Goal: Information Seeking & Learning: Check status

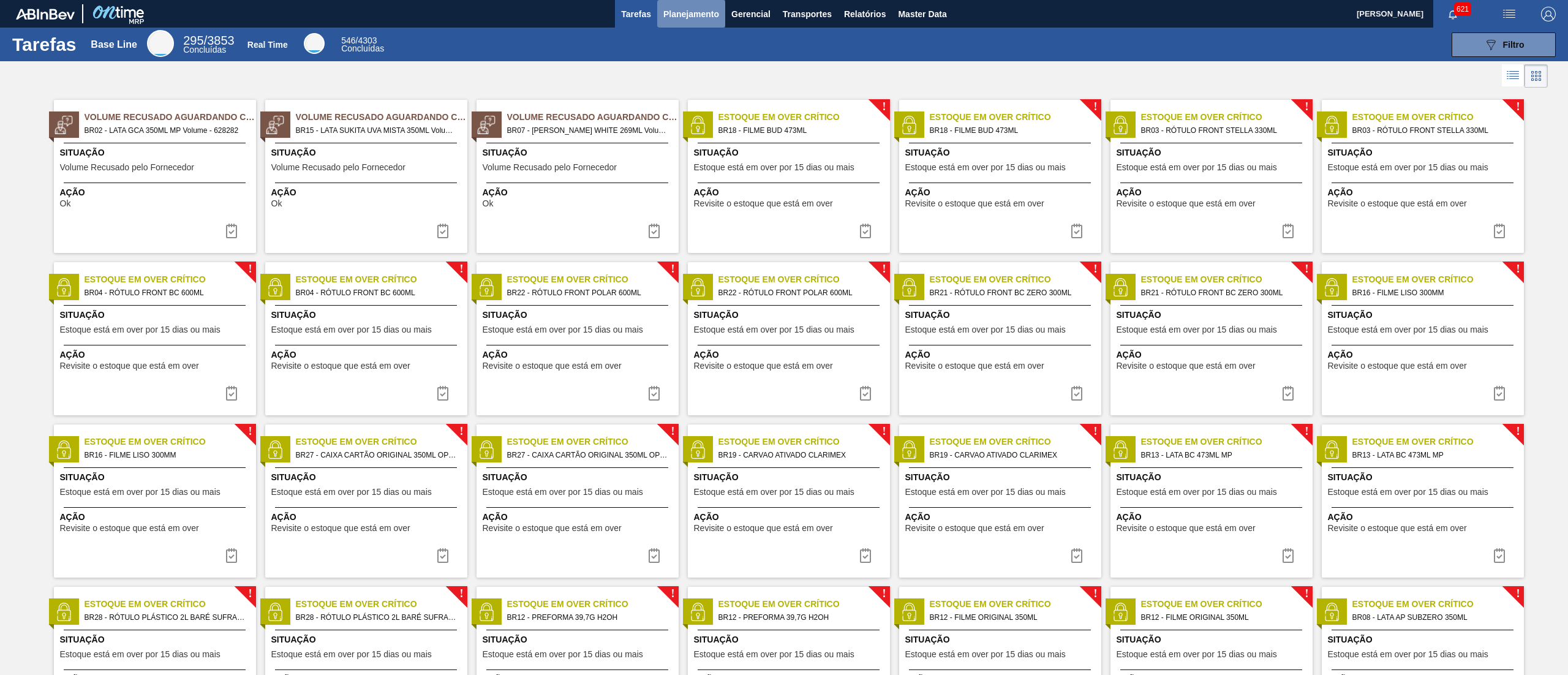
click at [696, 22] on button "Planejamento" at bounding box center [692, 14] width 68 height 28
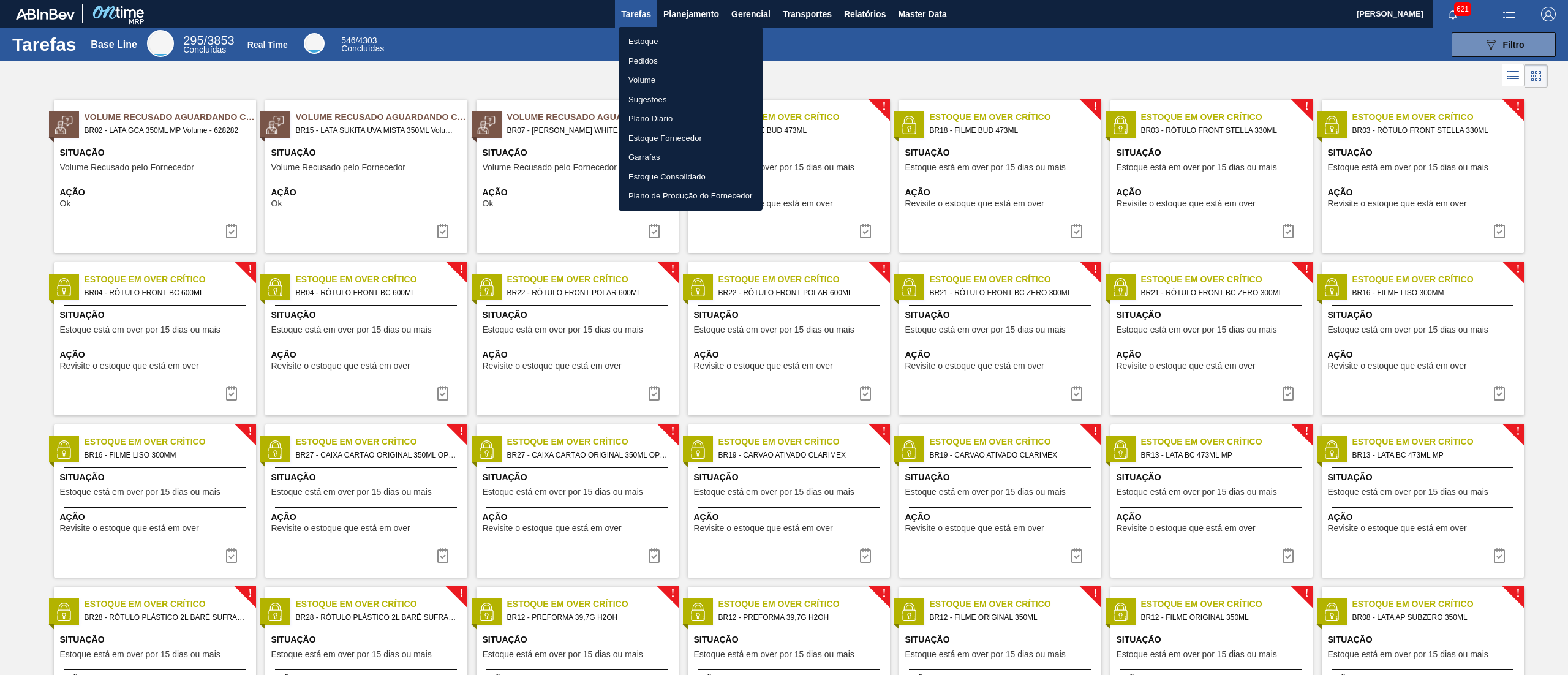
click at [699, 40] on li "Estoque" at bounding box center [691, 42] width 144 height 19
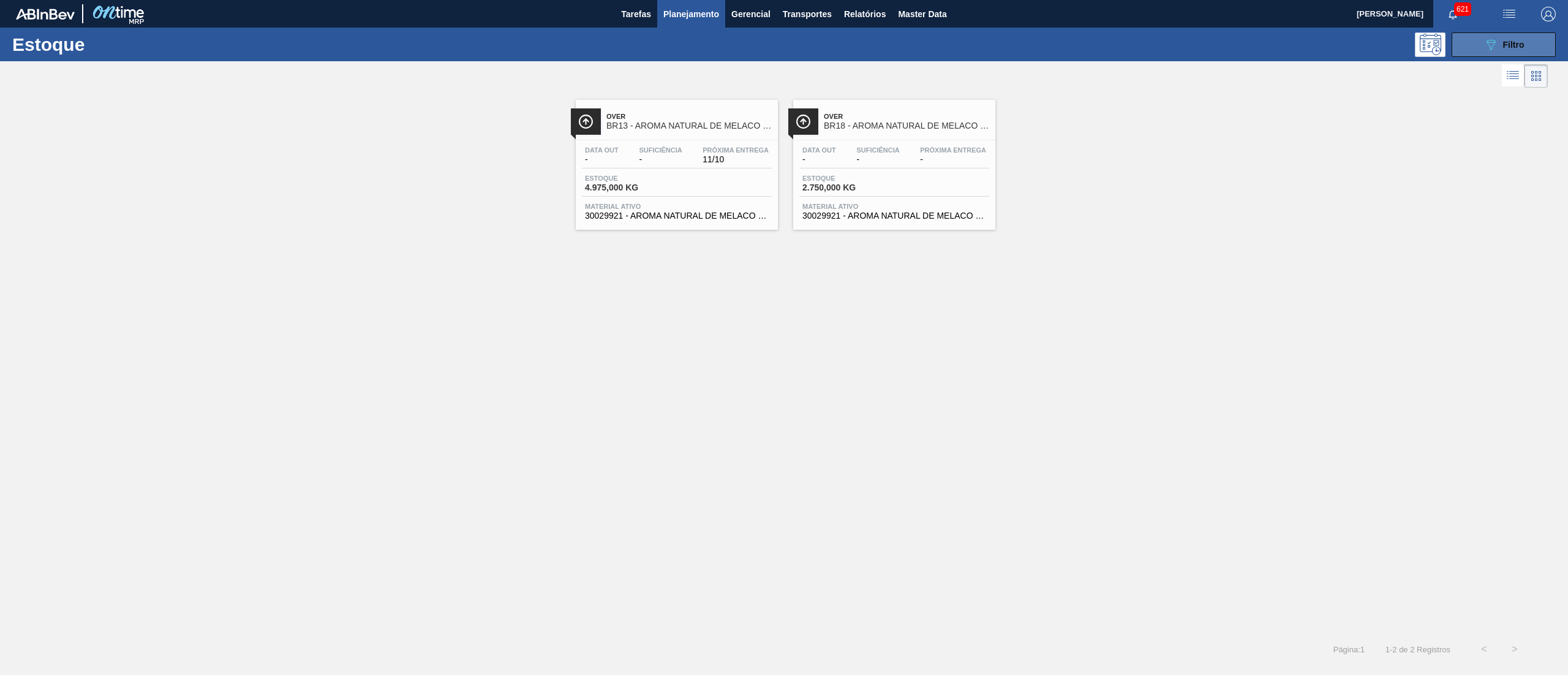
click at [1515, 40] on span "Filtro" at bounding box center [1514, 45] width 21 height 10
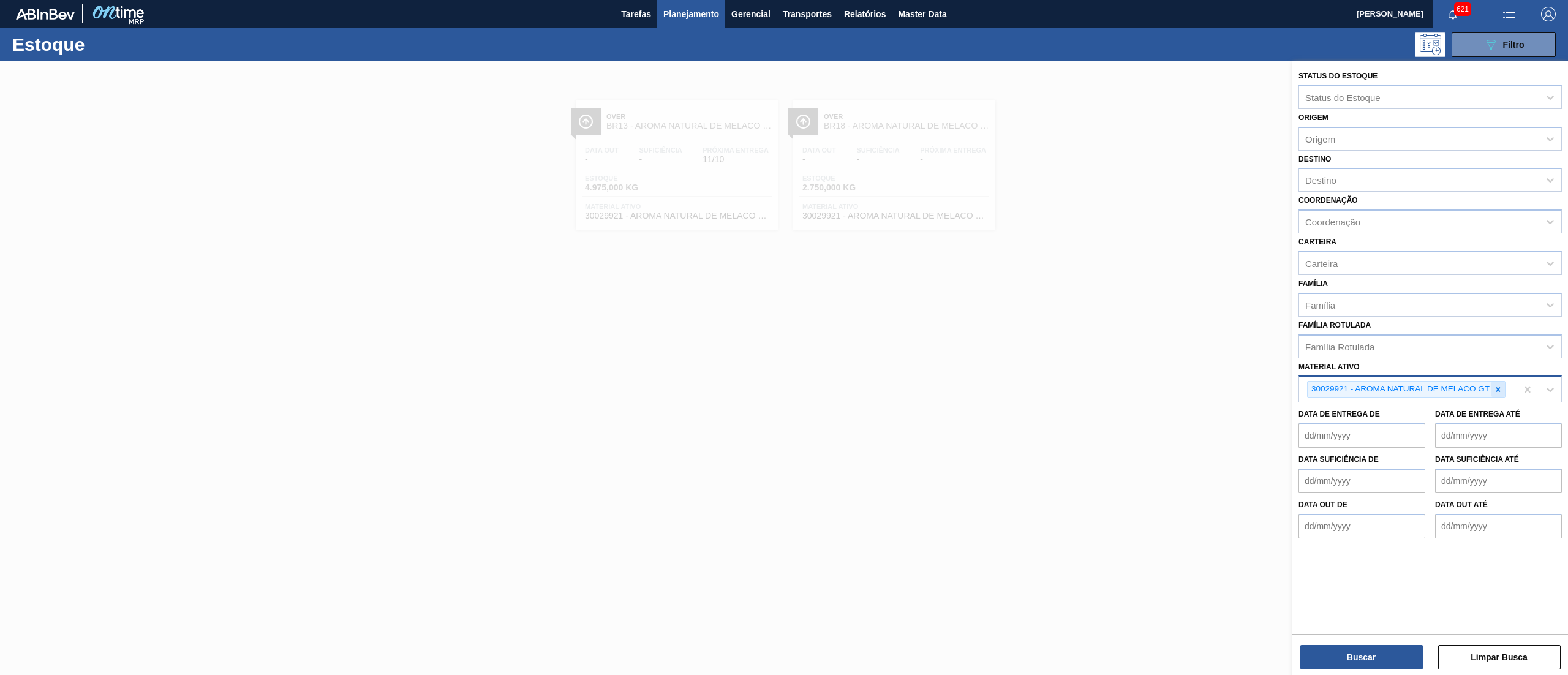
click at [1499, 389] on icon at bounding box center [1499, 389] width 4 height 4
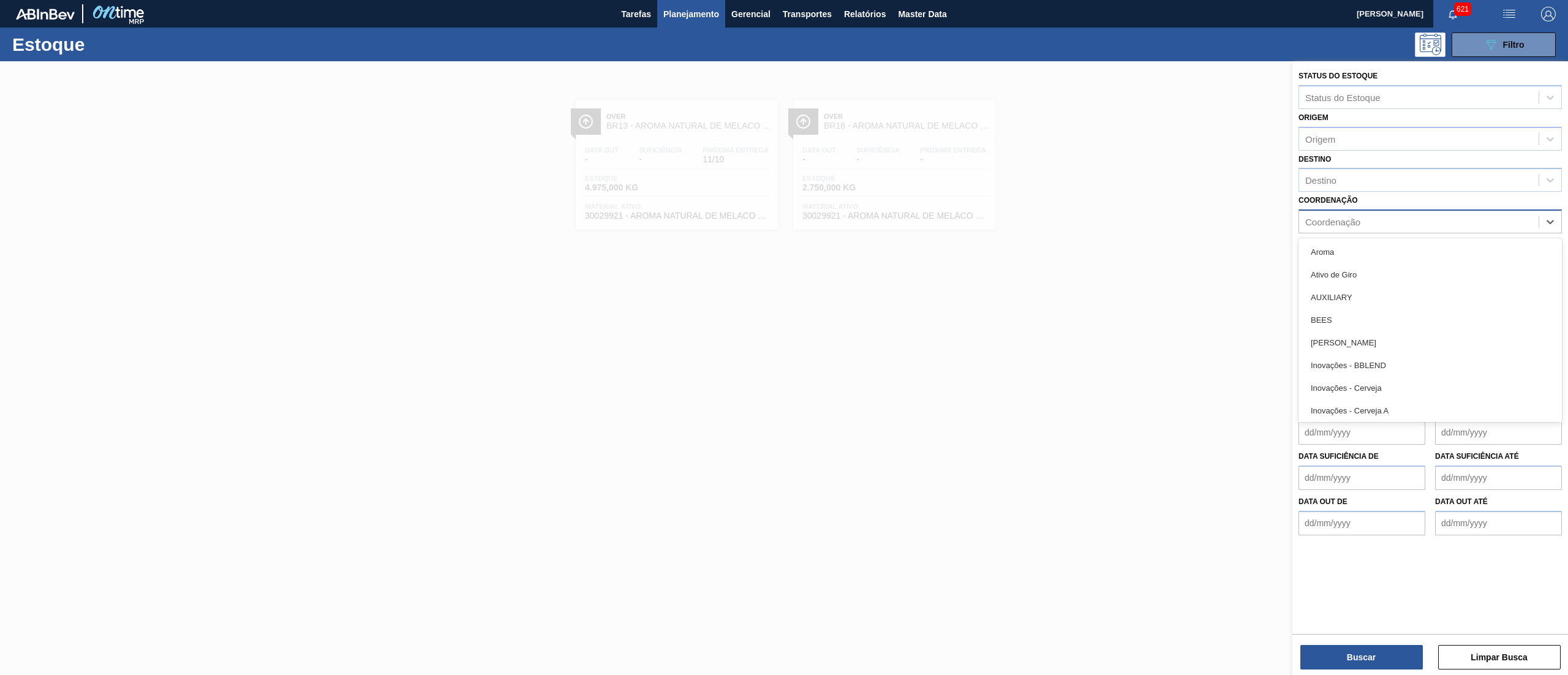
click at [1378, 226] on div "Coordenação" at bounding box center [1419, 222] width 240 height 18
type input "r"
type input "p"
click at [1377, 205] on div "Coordenação option , deselected. option Aroma focused, 1 of 37. 37 results avai…" at bounding box center [1430, 213] width 264 height 42
click at [1355, 271] on div "Carteira" at bounding box center [1430, 263] width 264 height 24
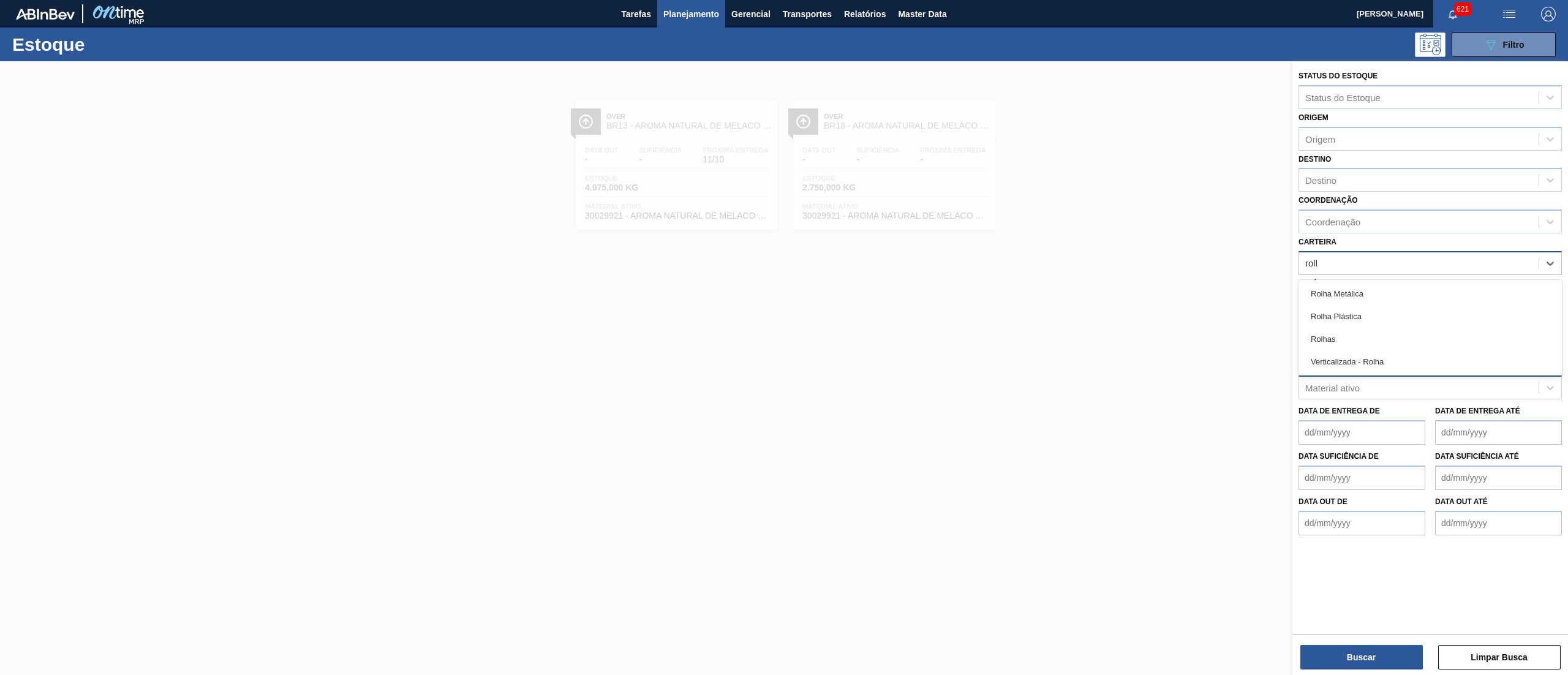
type input "rolha"
click at [1350, 315] on div "Rolha Plástica" at bounding box center [1430, 316] width 264 height 23
click at [1373, 183] on div "Destino" at bounding box center [1419, 181] width 240 height 18
type input "07"
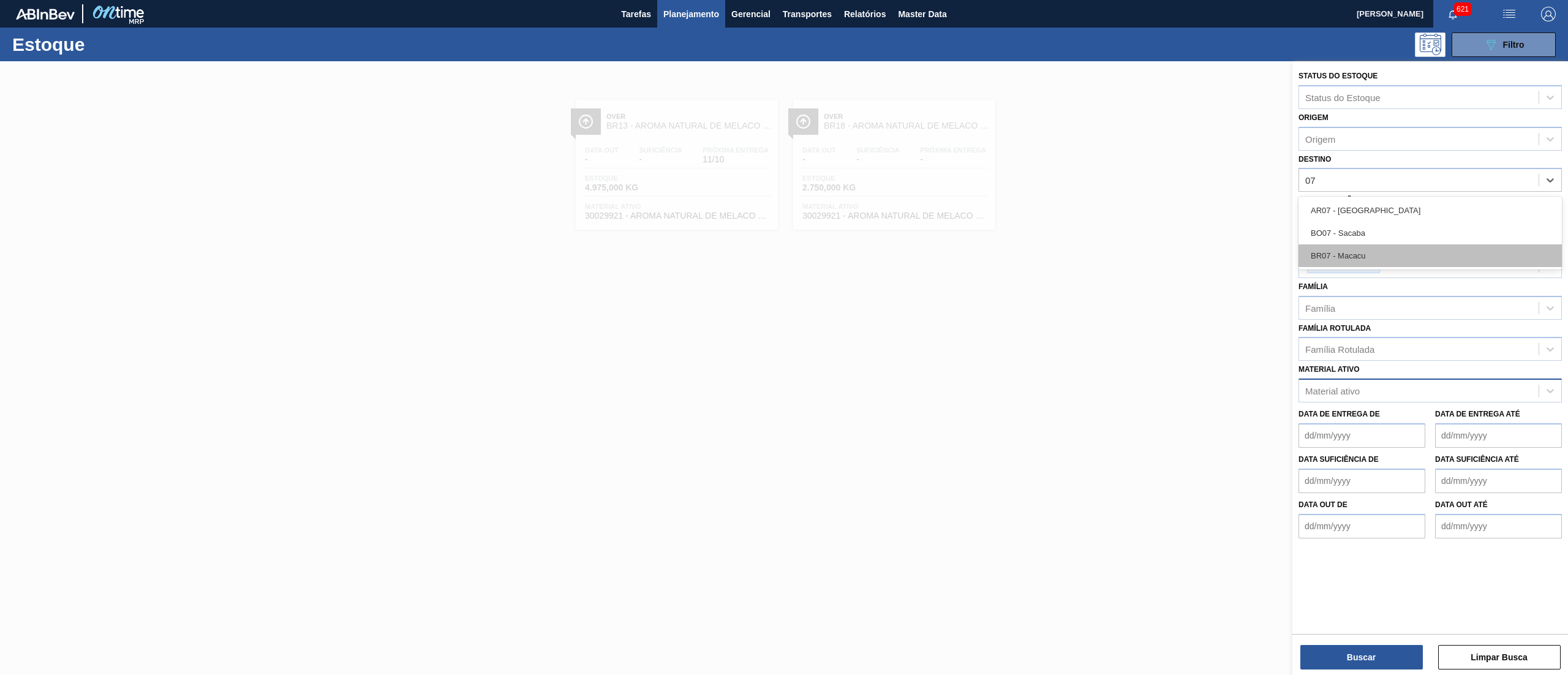
click at [1380, 257] on div "BR07 - Macacu" at bounding box center [1430, 255] width 264 height 23
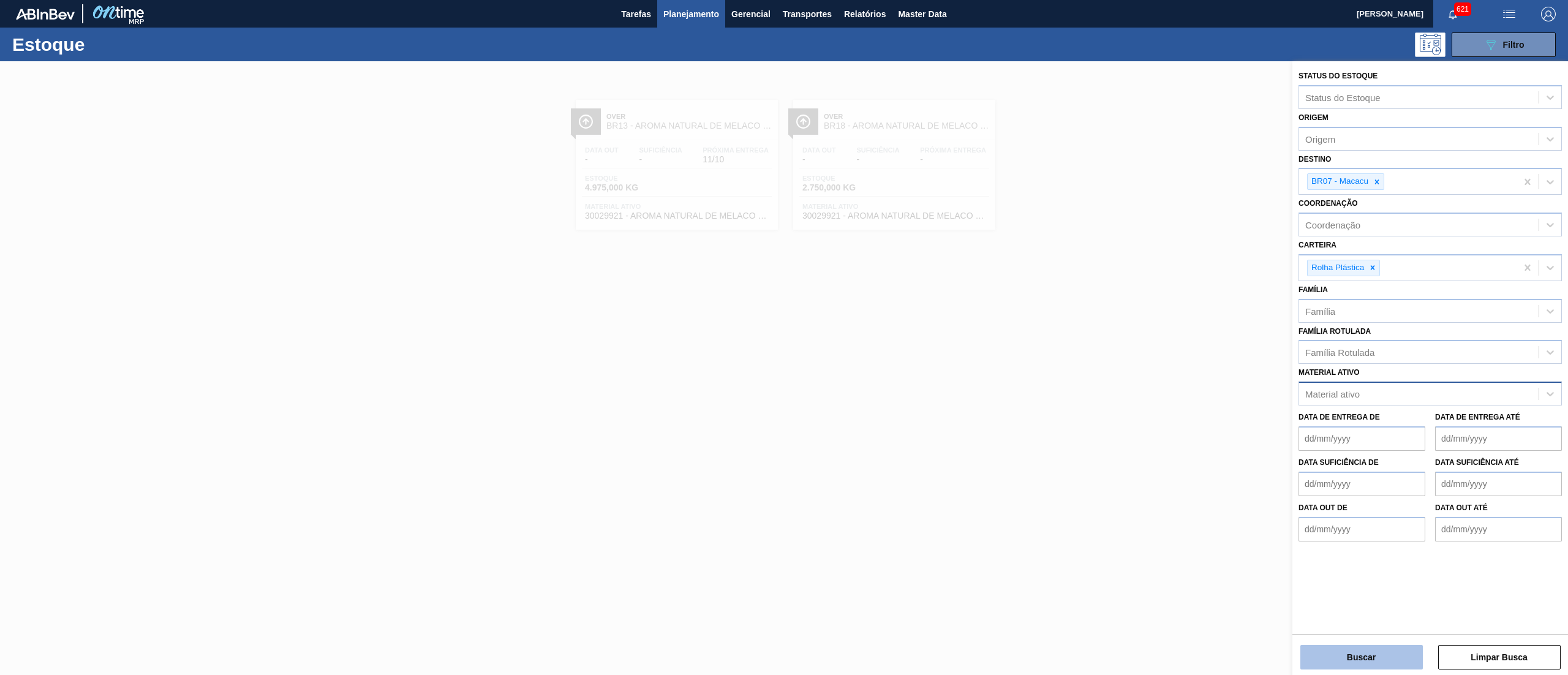
click at [1346, 661] on button "Buscar" at bounding box center [1362, 657] width 123 height 24
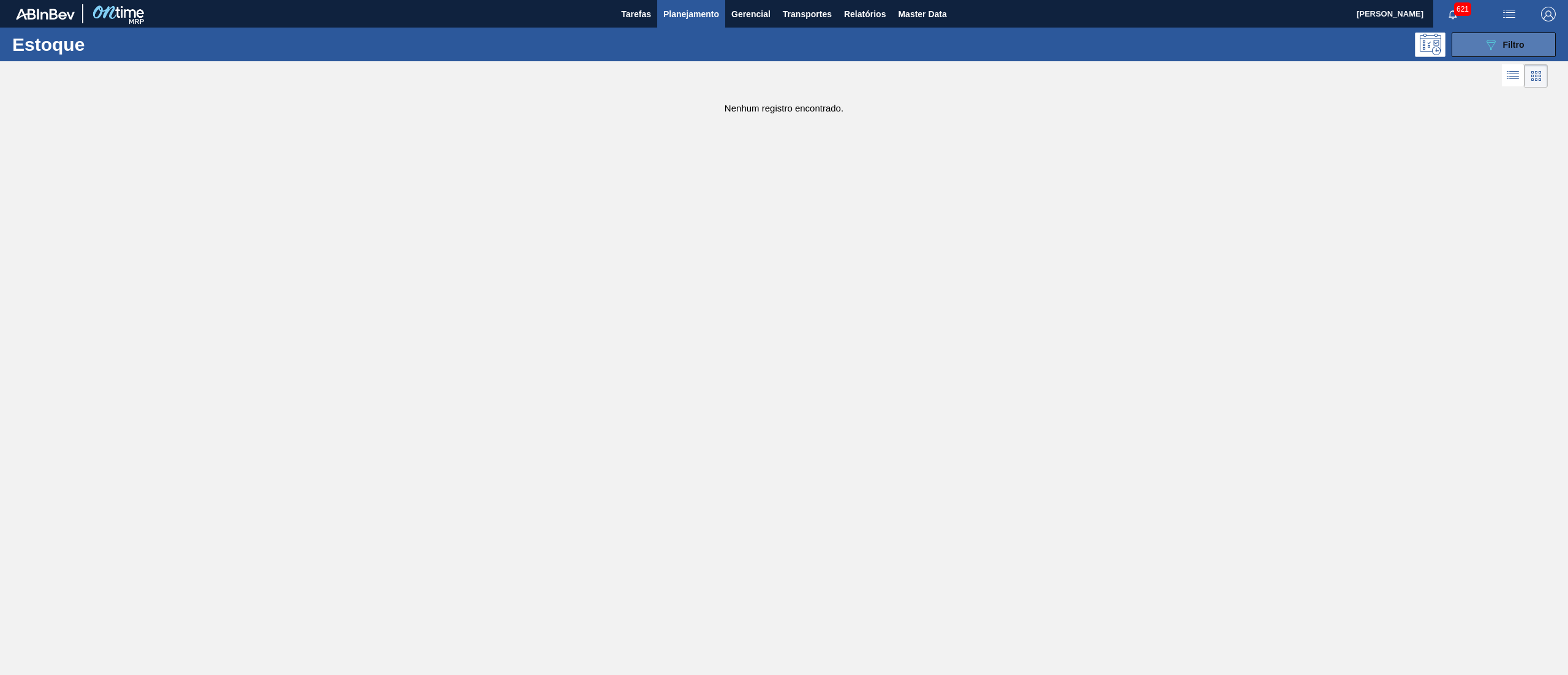
click at [1481, 51] on button "089F7B8B-B2A5-4AFE-B5C0-19BA573D28AC Filtro" at bounding box center [1504, 44] width 104 height 24
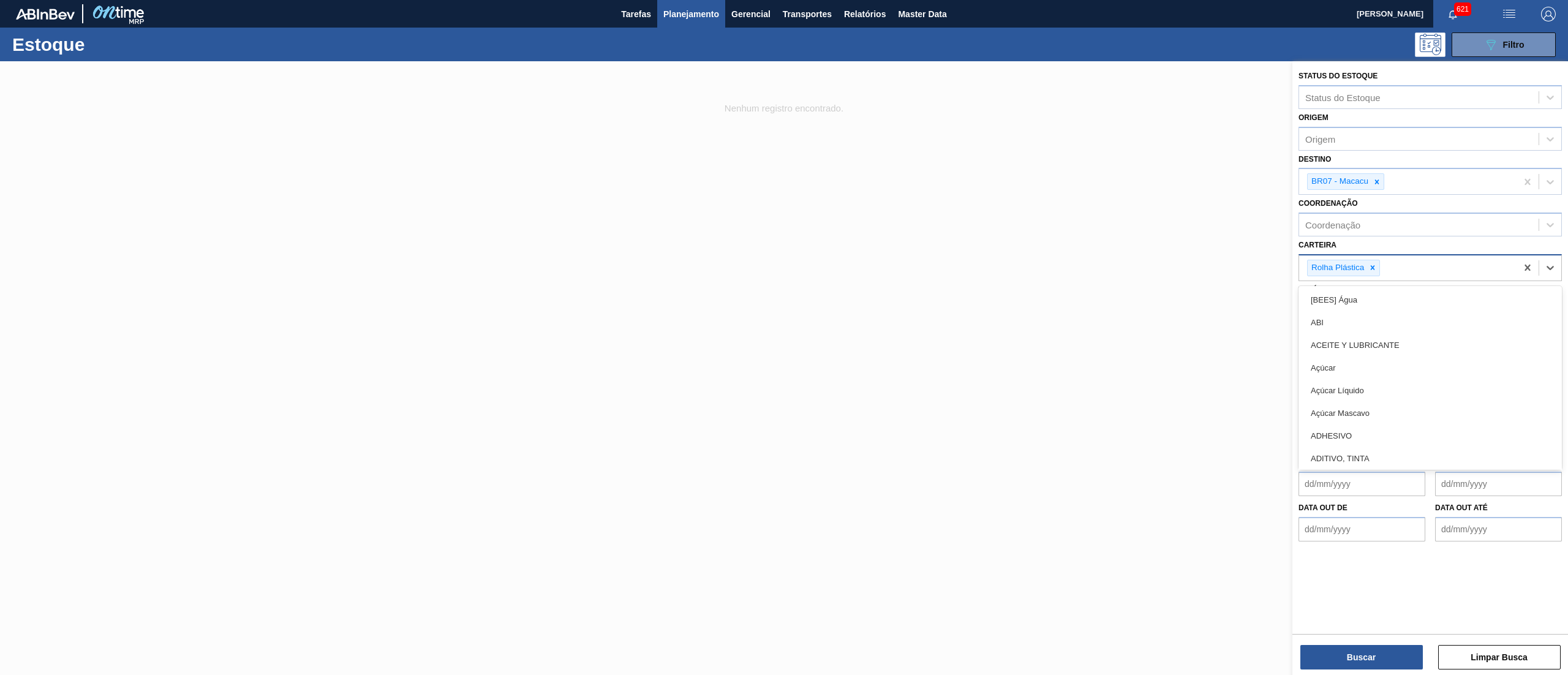
click at [1413, 269] on div "Rolha Plástica" at bounding box center [1408, 268] width 217 height 25
type input "t"
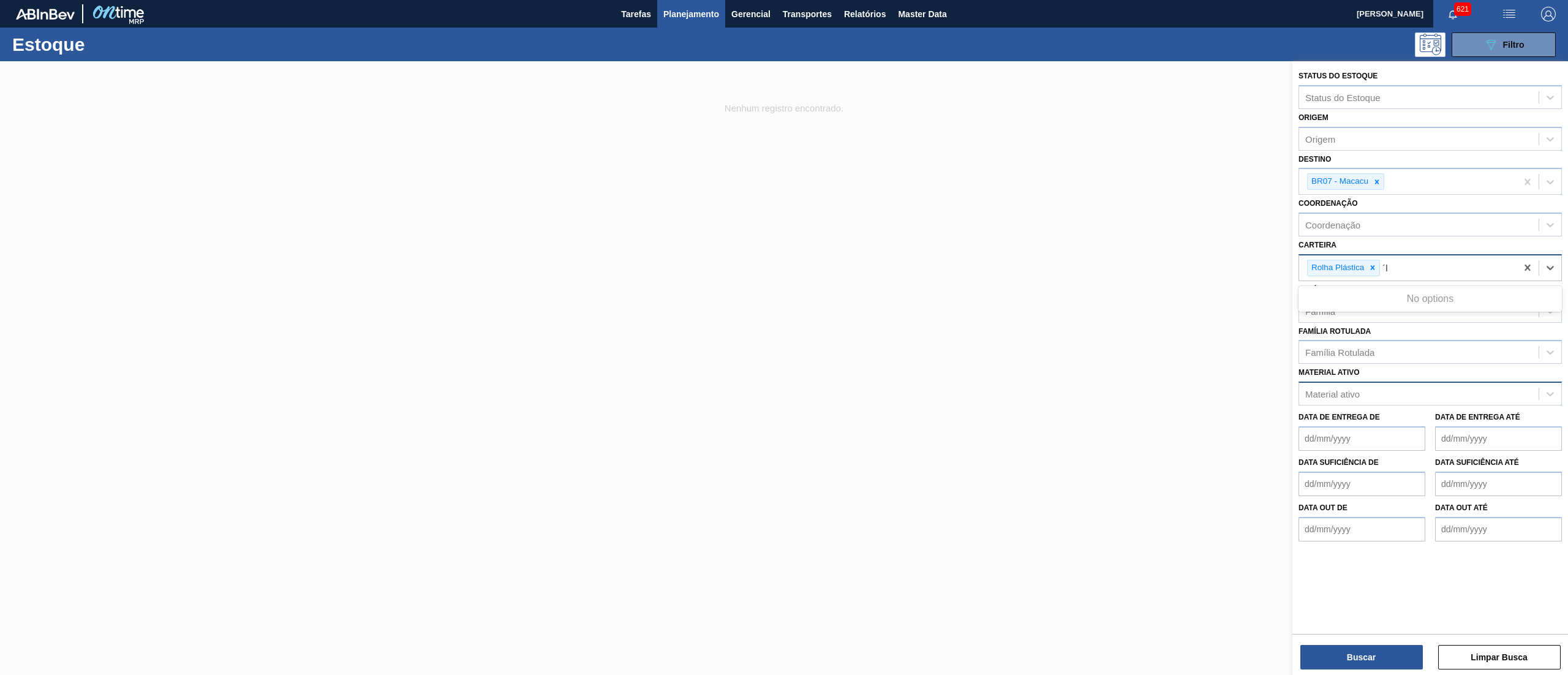
type input "´"
type input "plást"
click at [1390, 244] on div "Carteira option Rolha Plástica, selected. option ETIQUETAS DE PLÁSTICO focused,…" at bounding box center [1430, 259] width 264 height 45
click at [1363, 303] on div "Família" at bounding box center [1419, 311] width 240 height 18
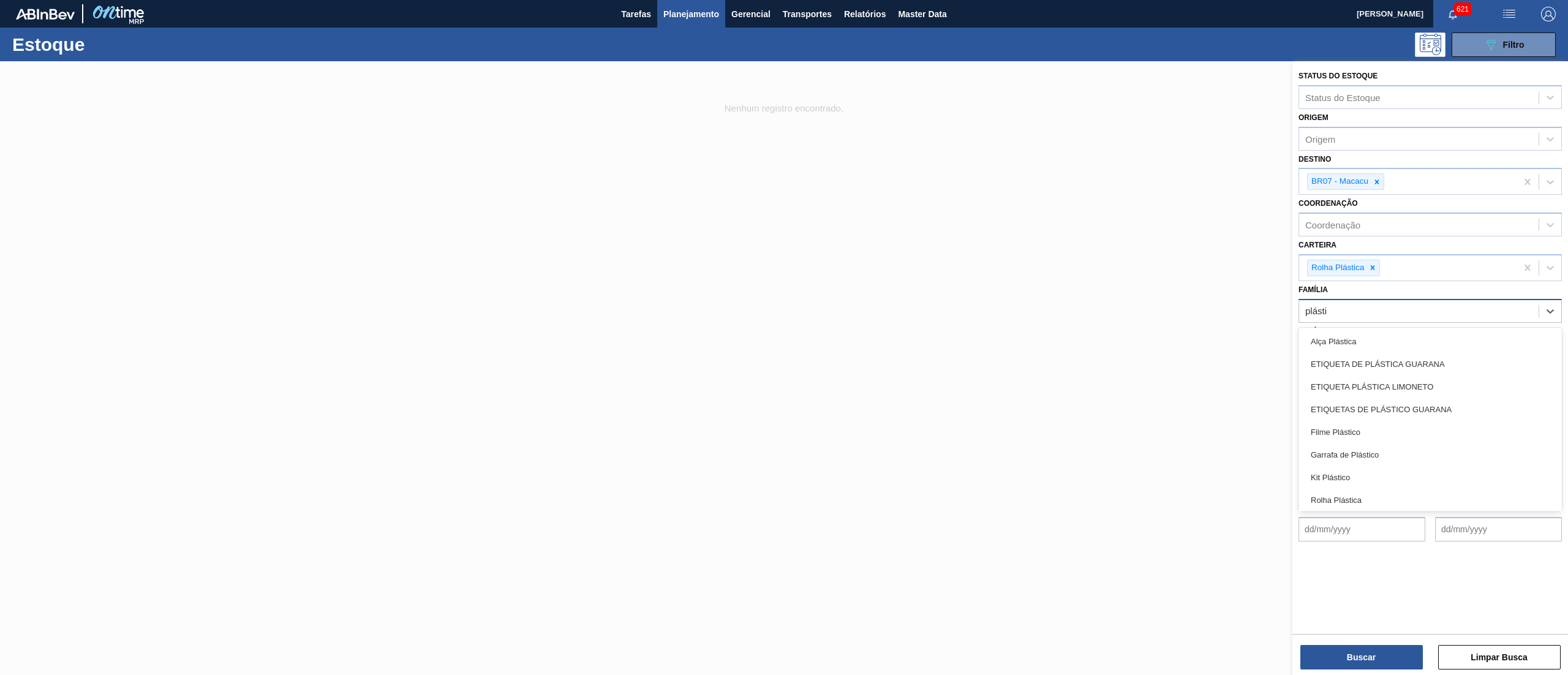
type input "plástic"
click at [1378, 489] on div "Rolha Plástica" at bounding box center [1430, 500] width 264 height 23
click at [1373, 267] on icon at bounding box center [1373, 268] width 4 height 4
type input "plást"
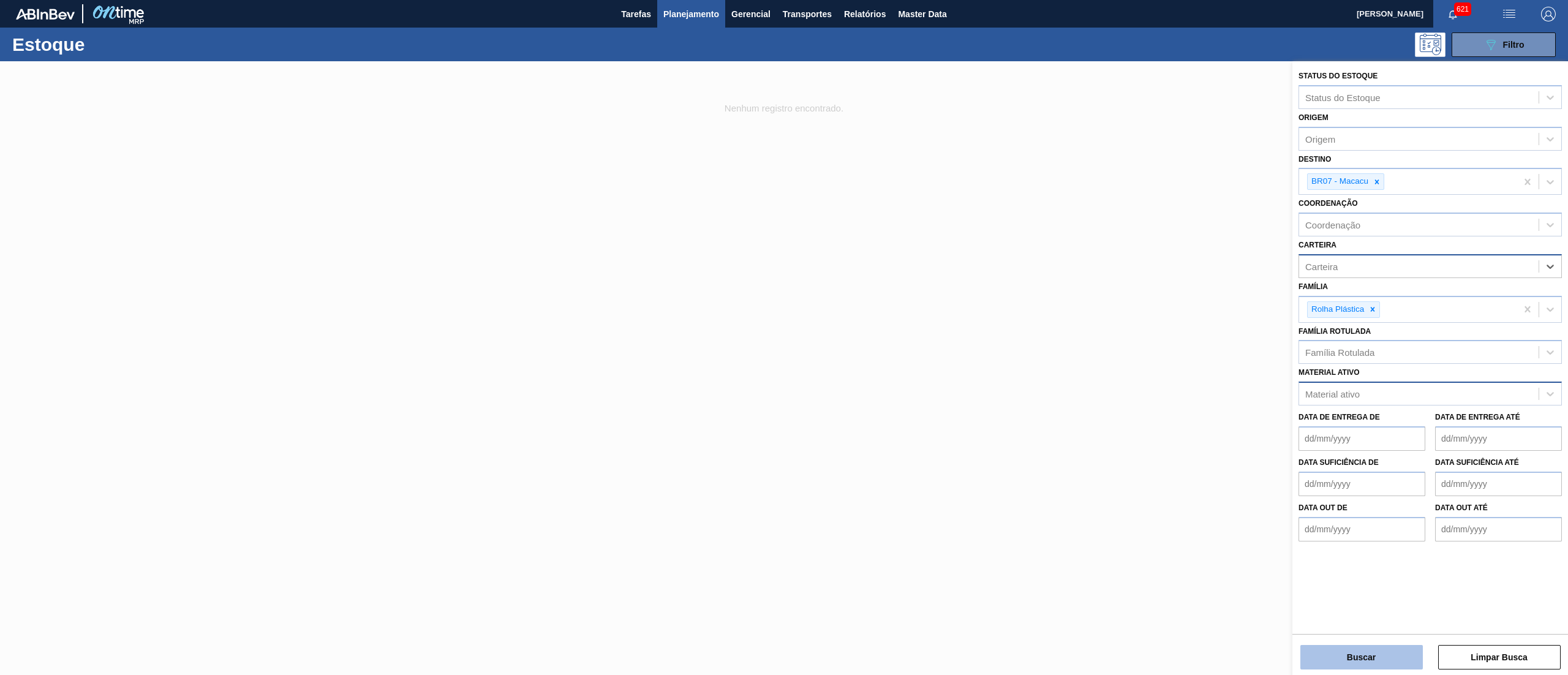
click at [1346, 658] on button "Buscar" at bounding box center [1362, 657] width 123 height 24
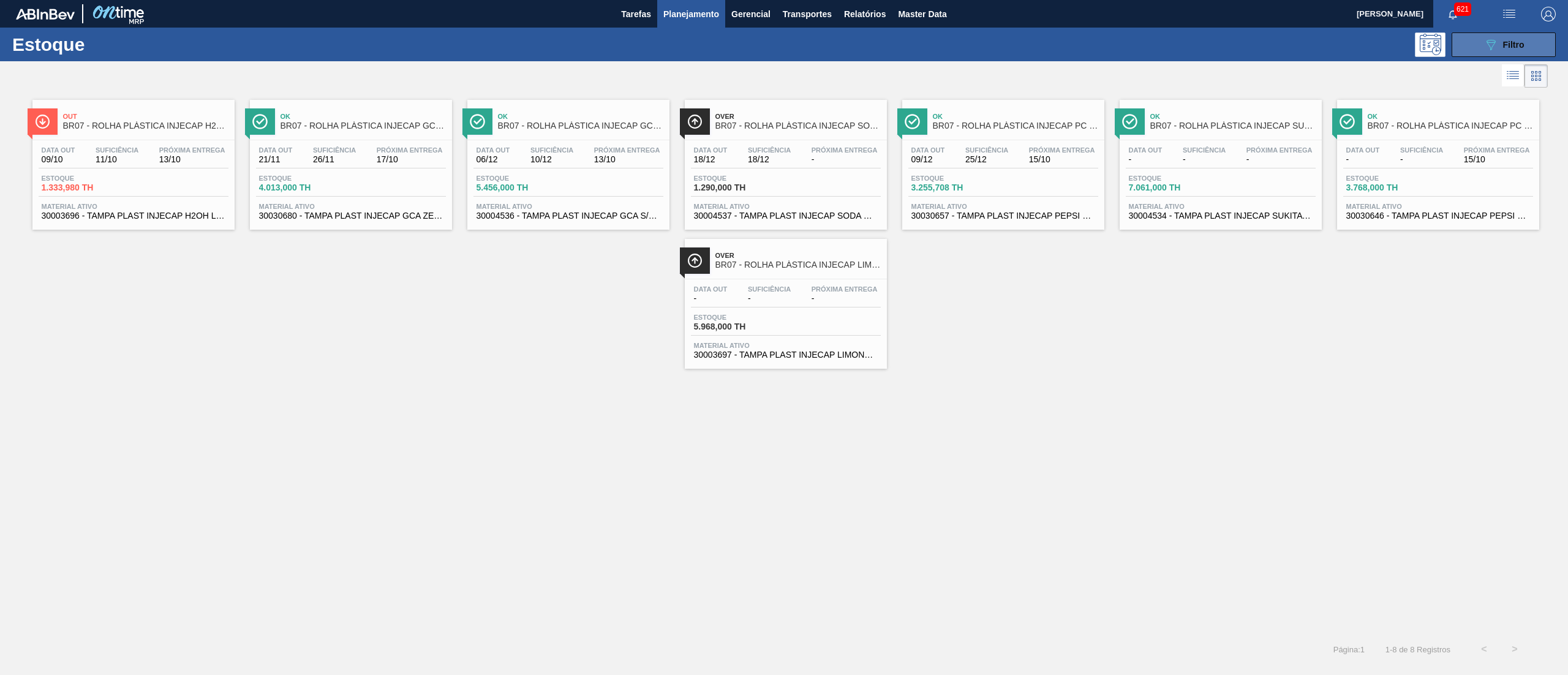
click at [1488, 44] on icon "089F7B8B-B2A5-4AFE-B5C0-19BA573D28AC" at bounding box center [1490, 44] width 15 height 15
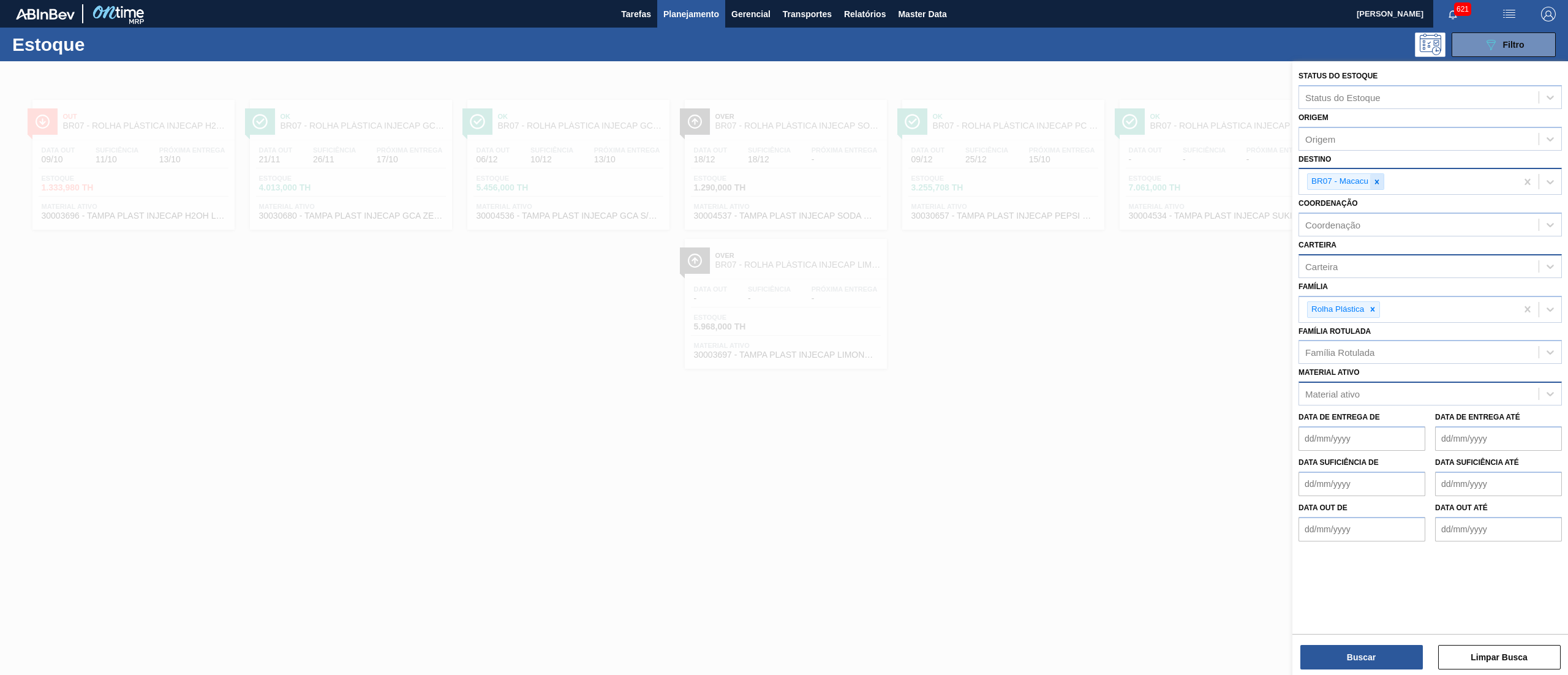
click at [1375, 183] on icon at bounding box center [1377, 182] width 8 height 8
click at [1378, 299] on div at bounding box center [1372, 307] width 13 height 15
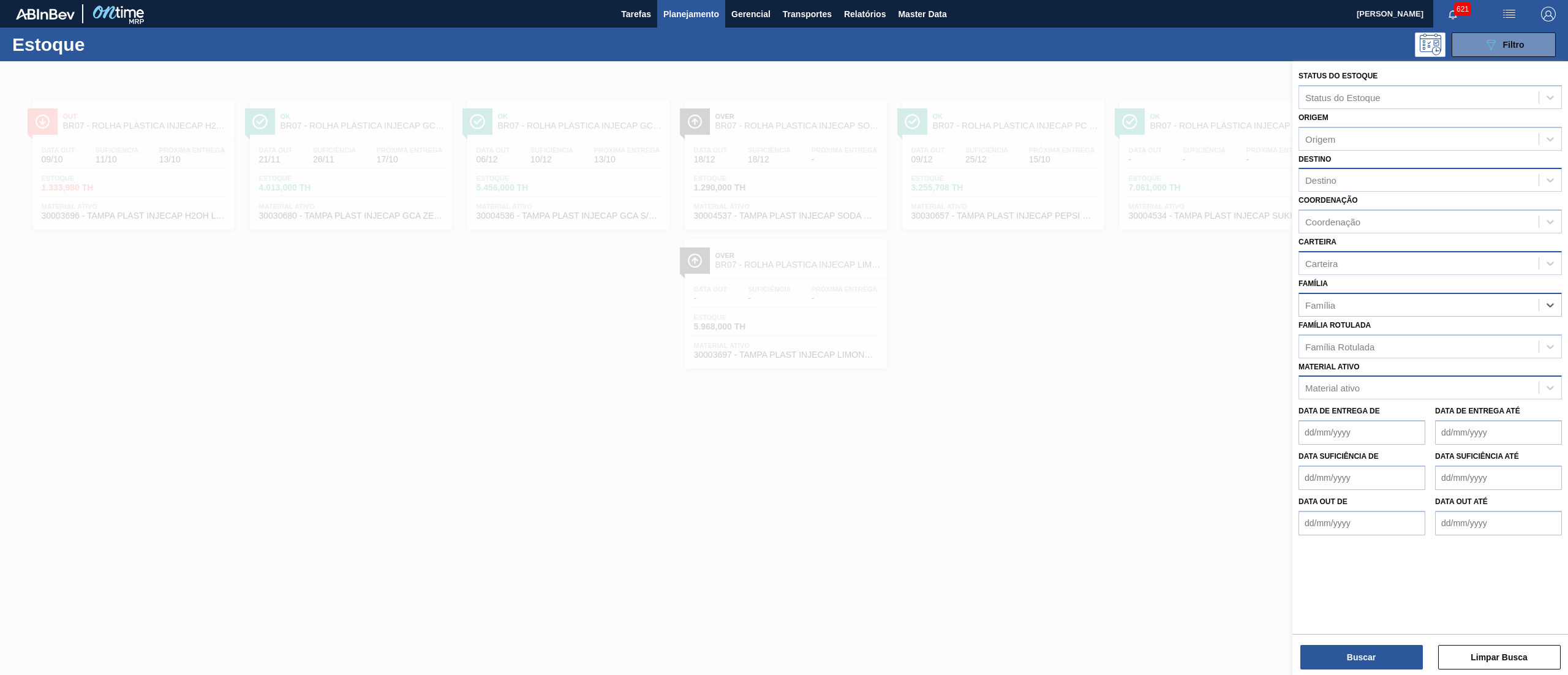
click at [1355, 383] on div "Material ativo" at bounding box center [1333, 388] width 55 height 10
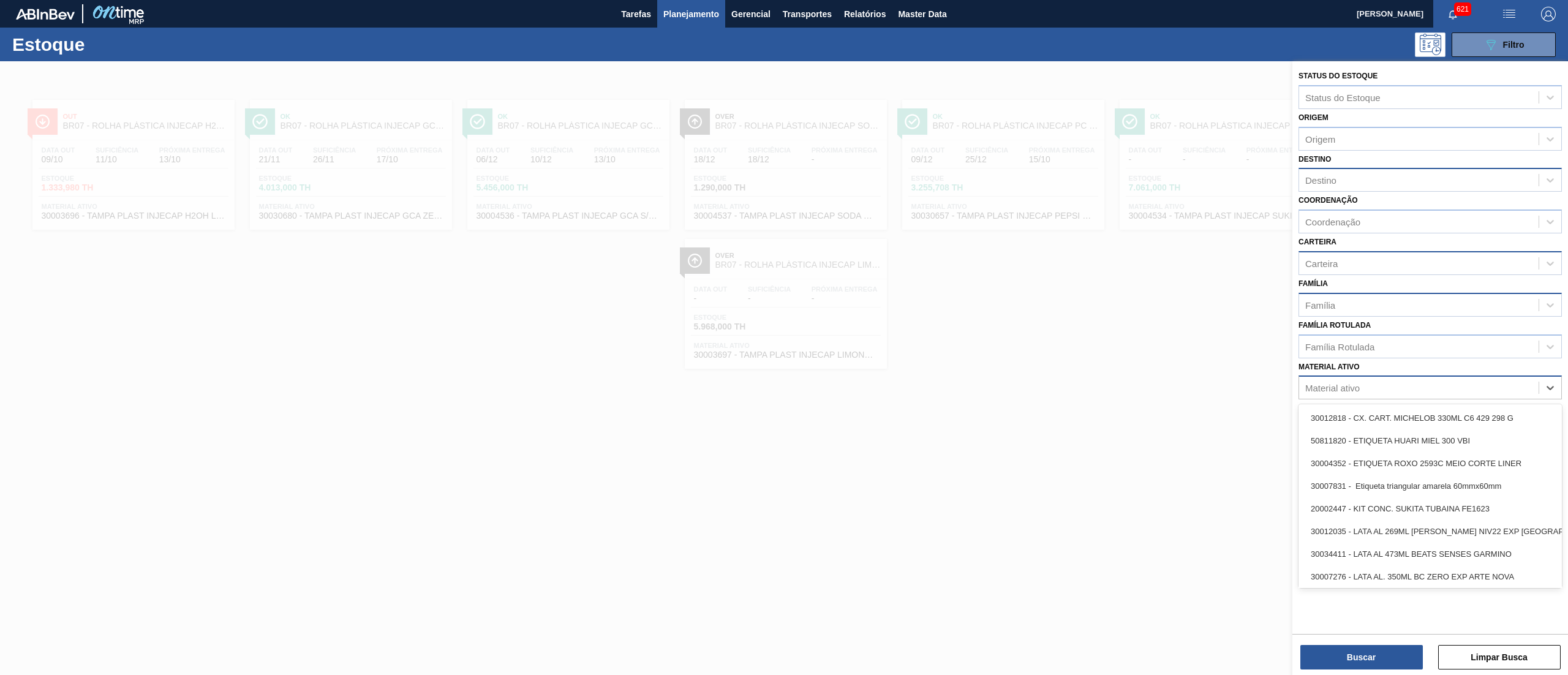
paste ativo "30030870"
type ativo "30030870"
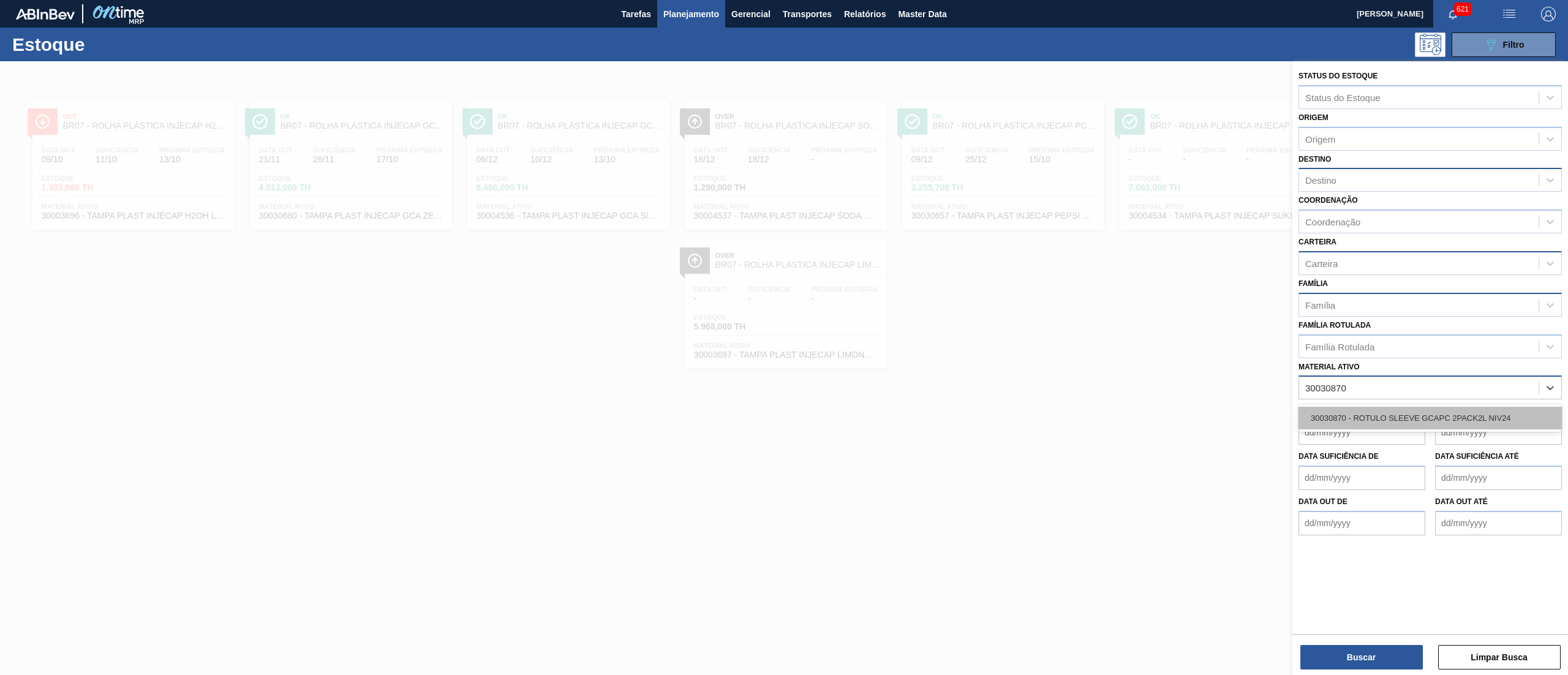
click at [1329, 413] on div "30030870 - ROTULO SLEEVE GCAPC 2PACK2L NIV24" at bounding box center [1430, 418] width 264 height 23
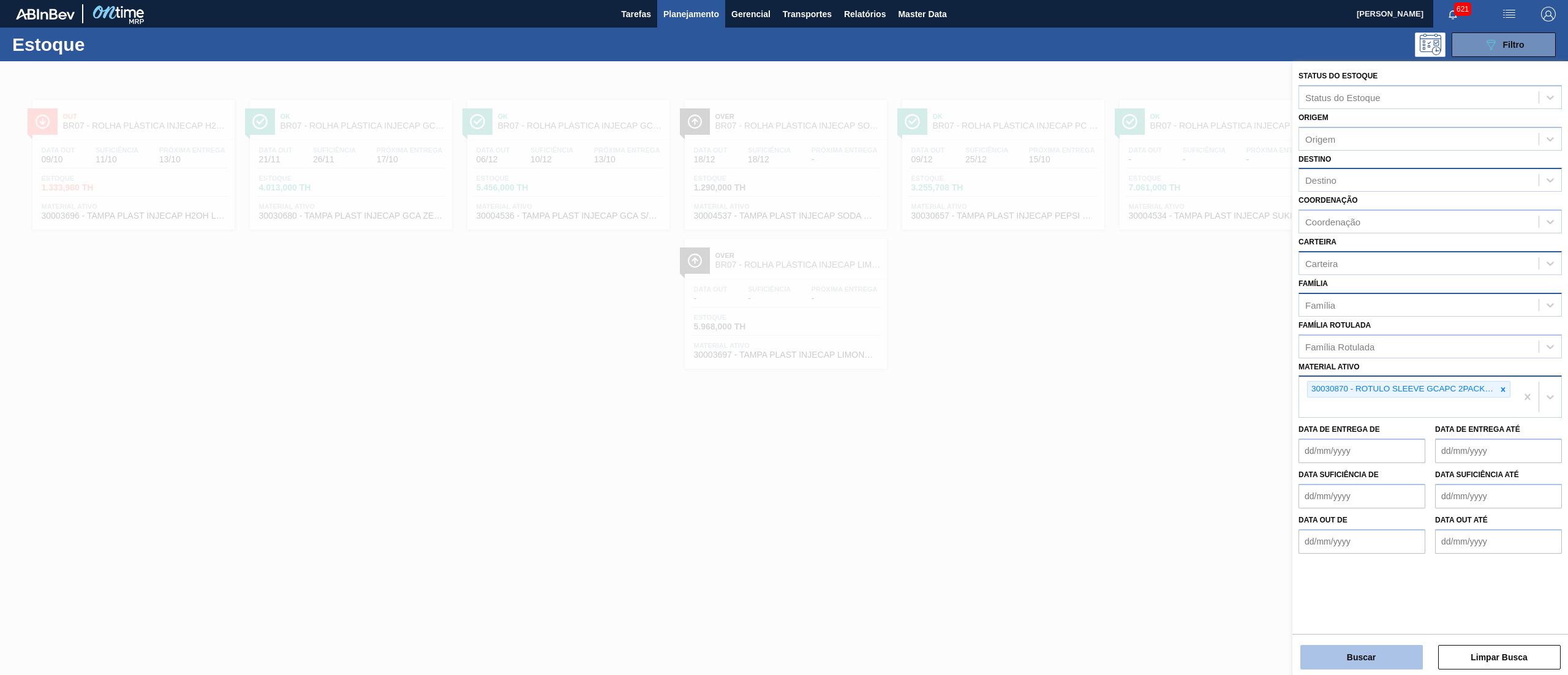
click at [1353, 657] on button "Buscar" at bounding box center [1362, 657] width 123 height 24
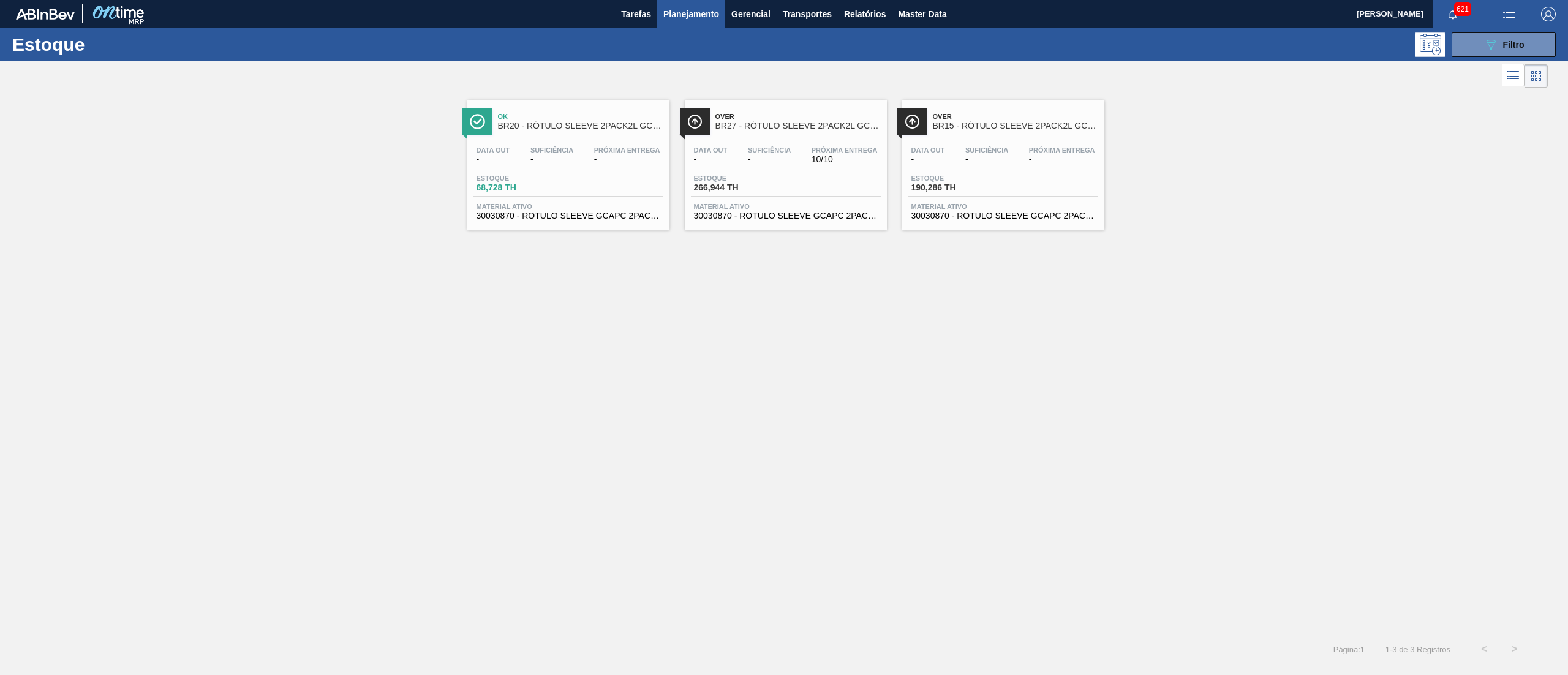
click at [799, 220] on span "30030870 - ROTULO SLEEVE GCAPC 2PACK2L NIV24" at bounding box center [786, 215] width 183 height 9
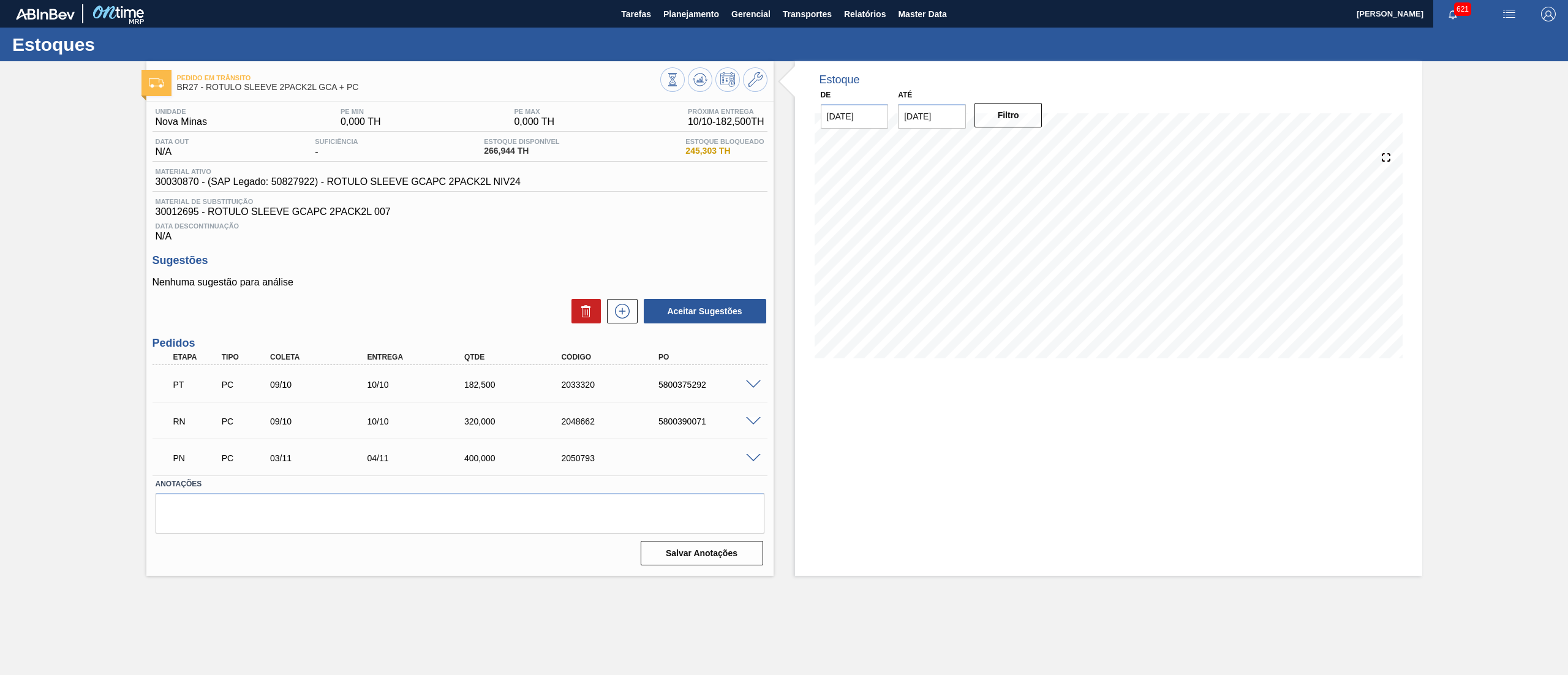
click at [748, 420] on span at bounding box center [753, 422] width 15 height 9
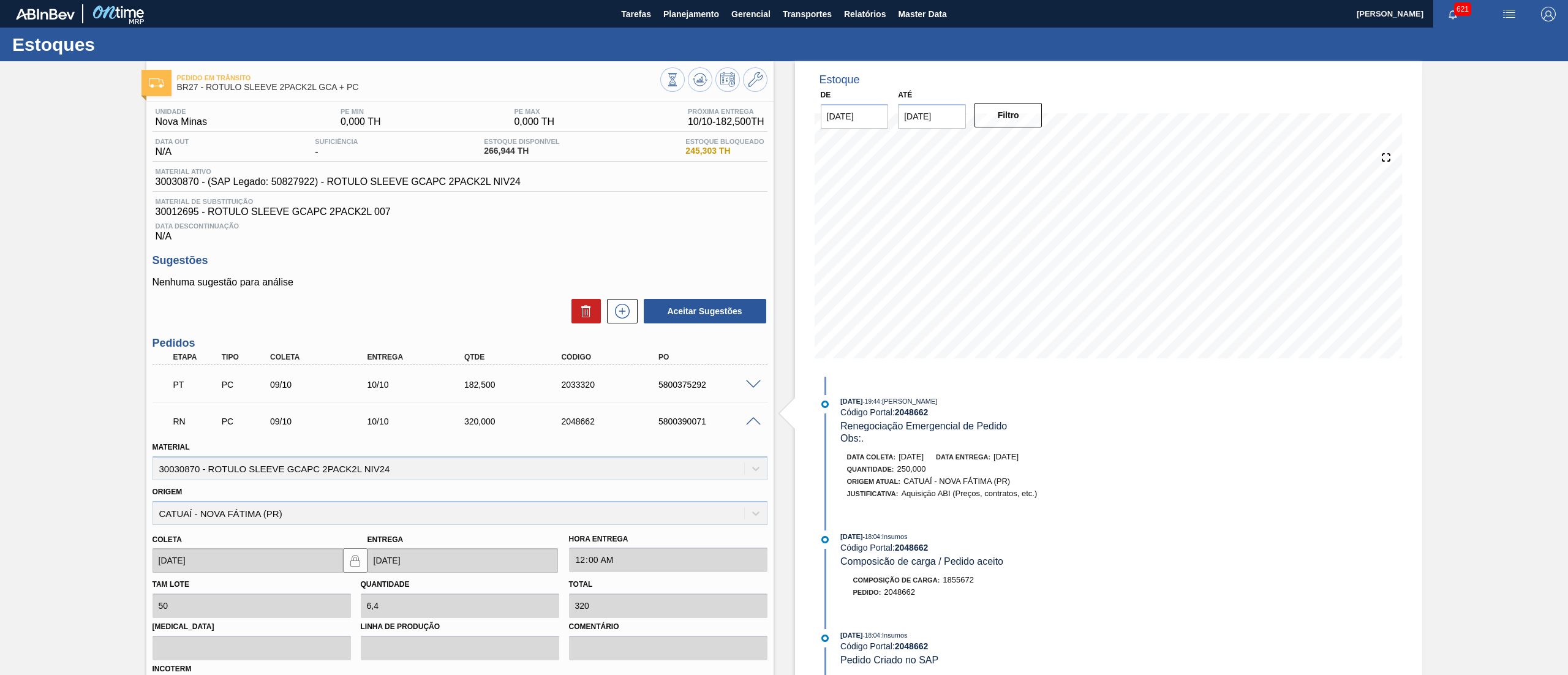
click at [748, 420] on span at bounding box center [753, 422] width 15 height 9
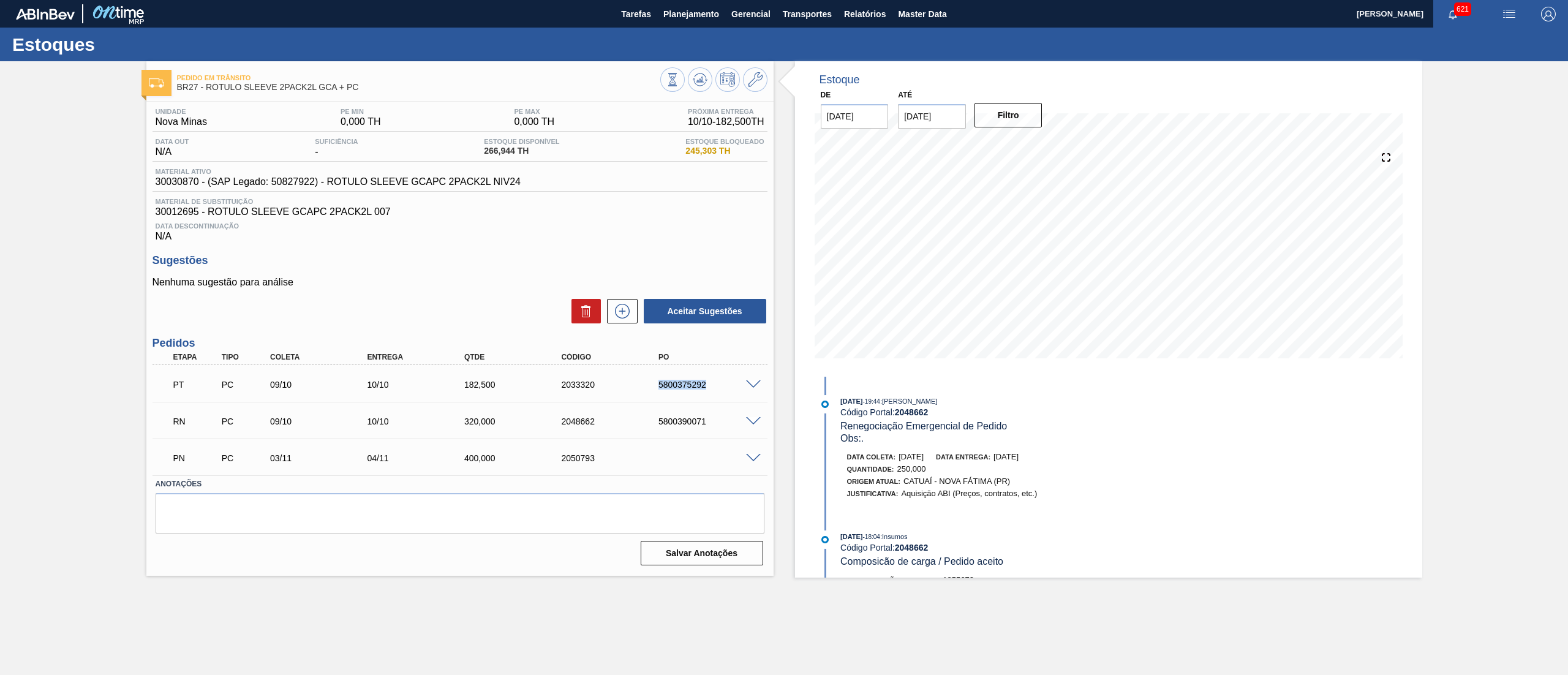
drag, startPoint x: 633, startPoint y: 386, endPoint x: 732, endPoint y: 377, distance: 99.4
click at [732, 377] on div "PT PC 09/10 10/10 182,500 2033320 5800375292" at bounding box center [457, 383] width 583 height 24
copy div "5800375292"
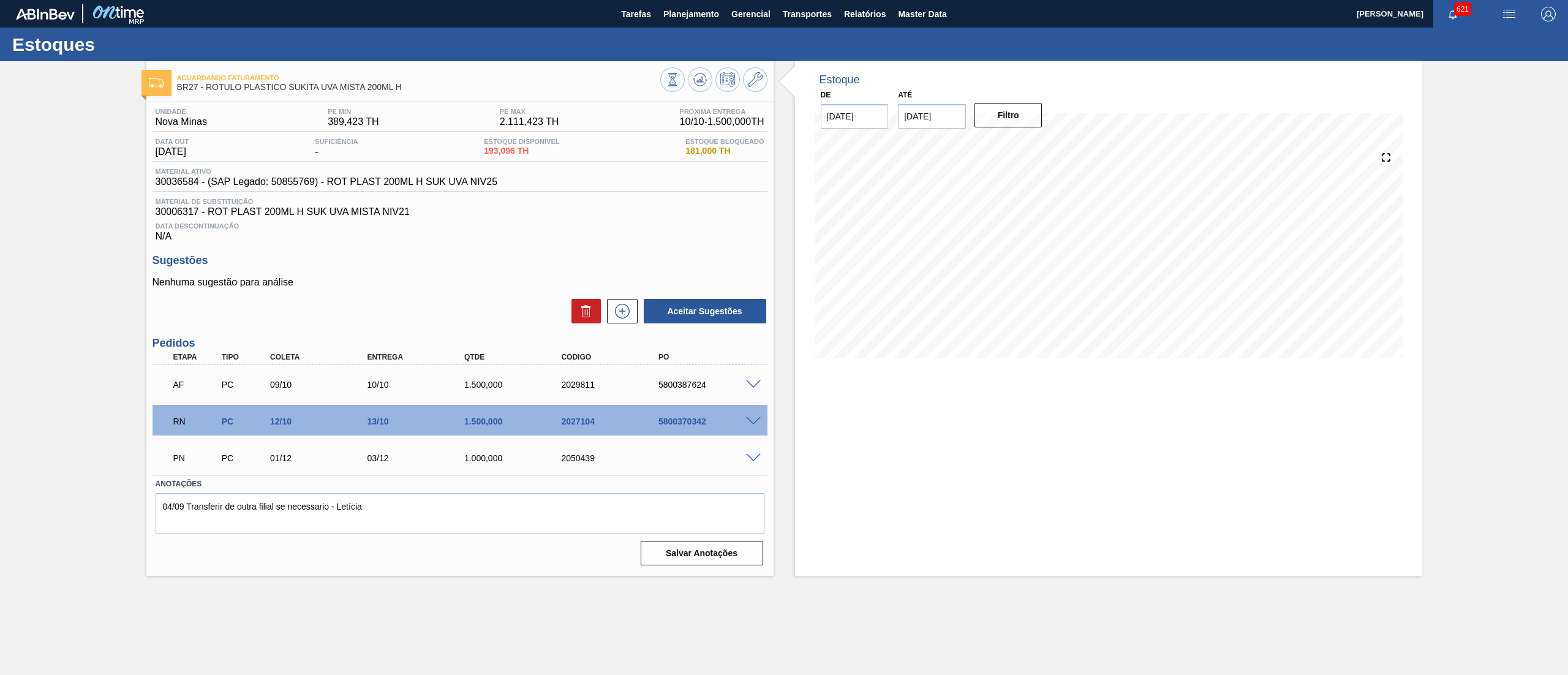
click at [750, 426] on span at bounding box center [753, 422] width 15 height 9
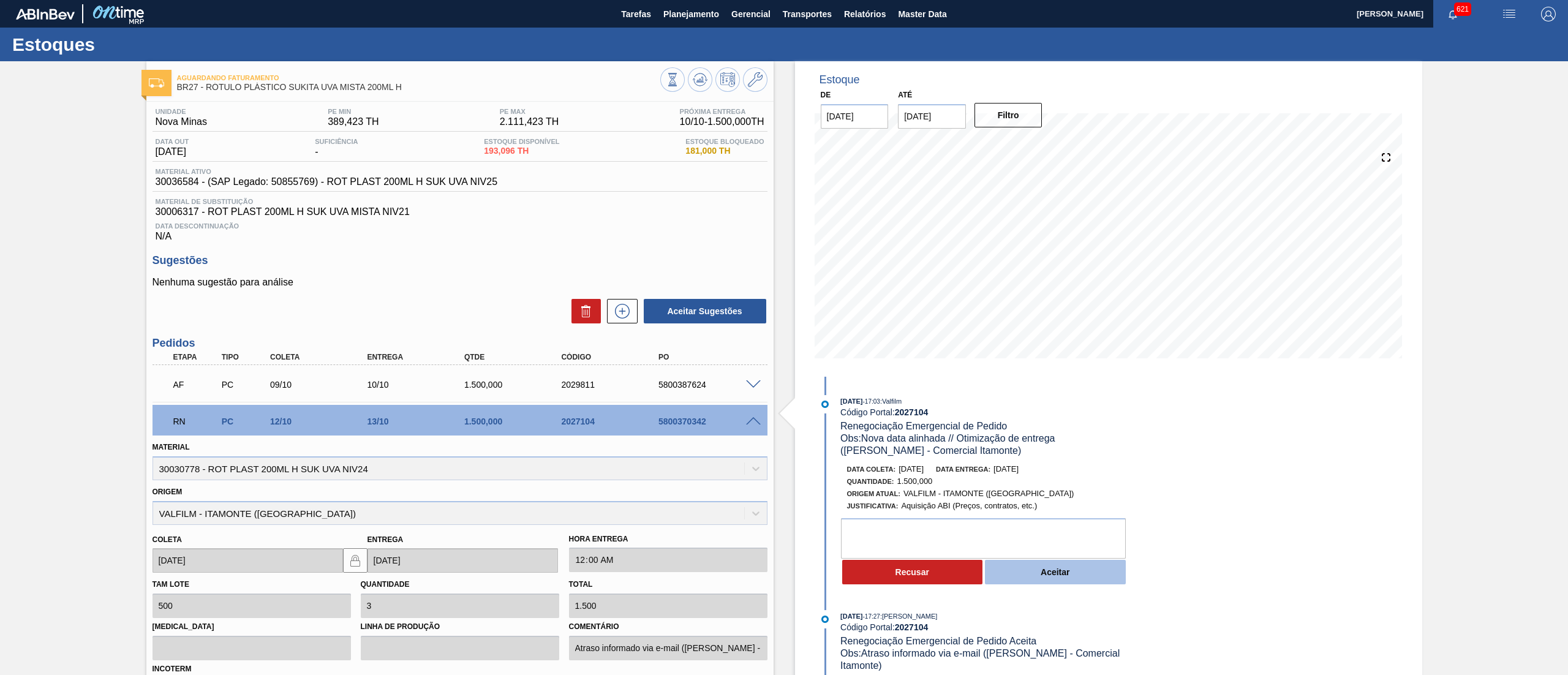
click at [1020, 578] on button "Aceitar" at bounding box center [1056, 572] width 141 height 24
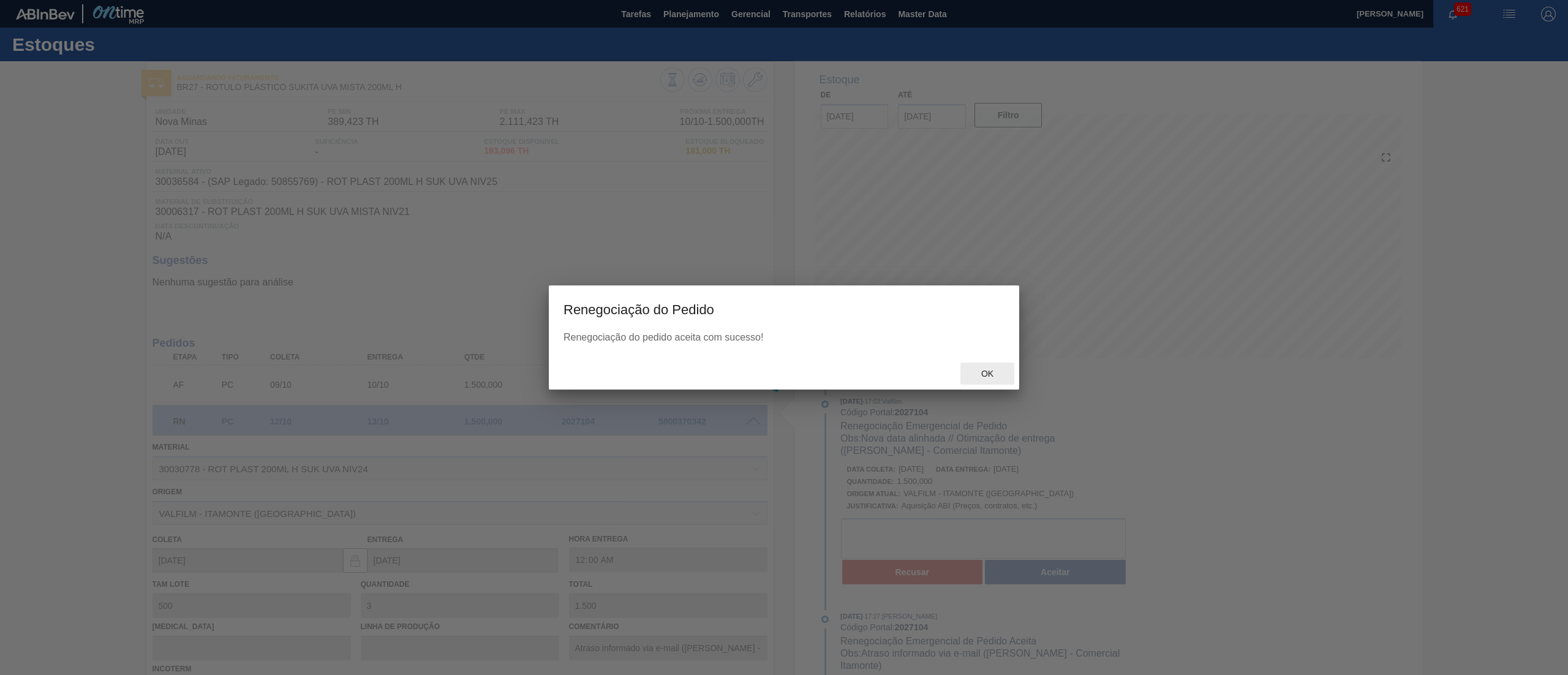
click at [1005, 367] on div "Ok" at bounding box center [988, 374] width 54 height 23
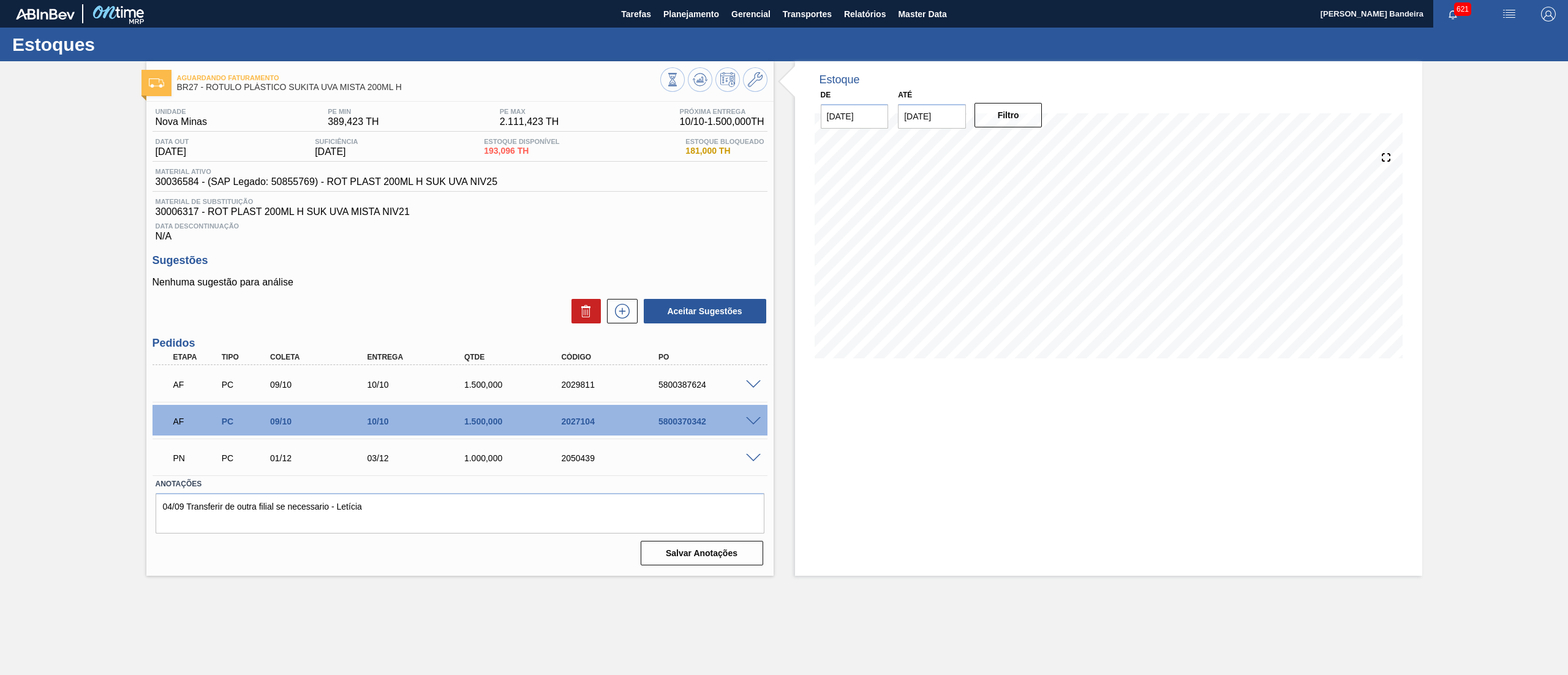
click at [759, 460] on span at bounding box center [753, 458] width 15 height 9
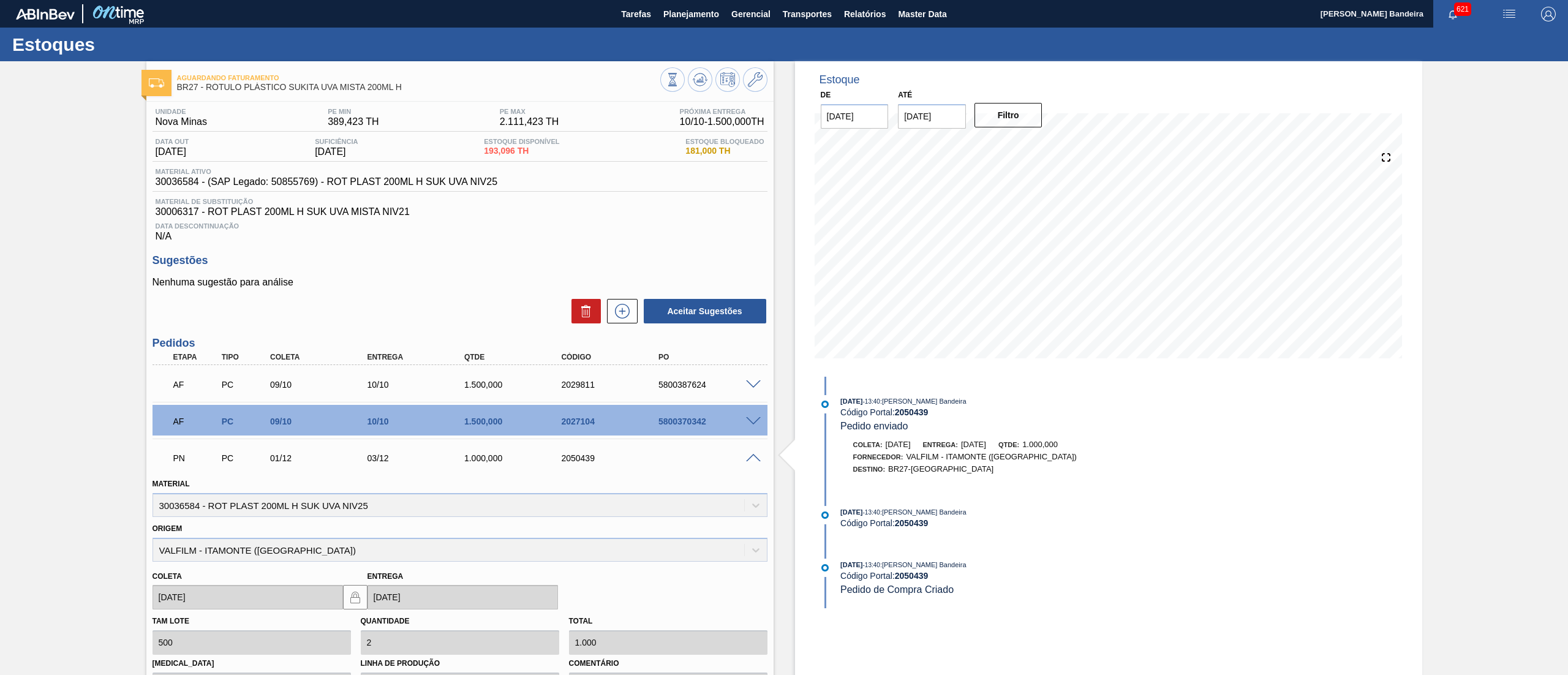
click at [759, 460] on span at bounding box center [753, 458] width 15 height 9
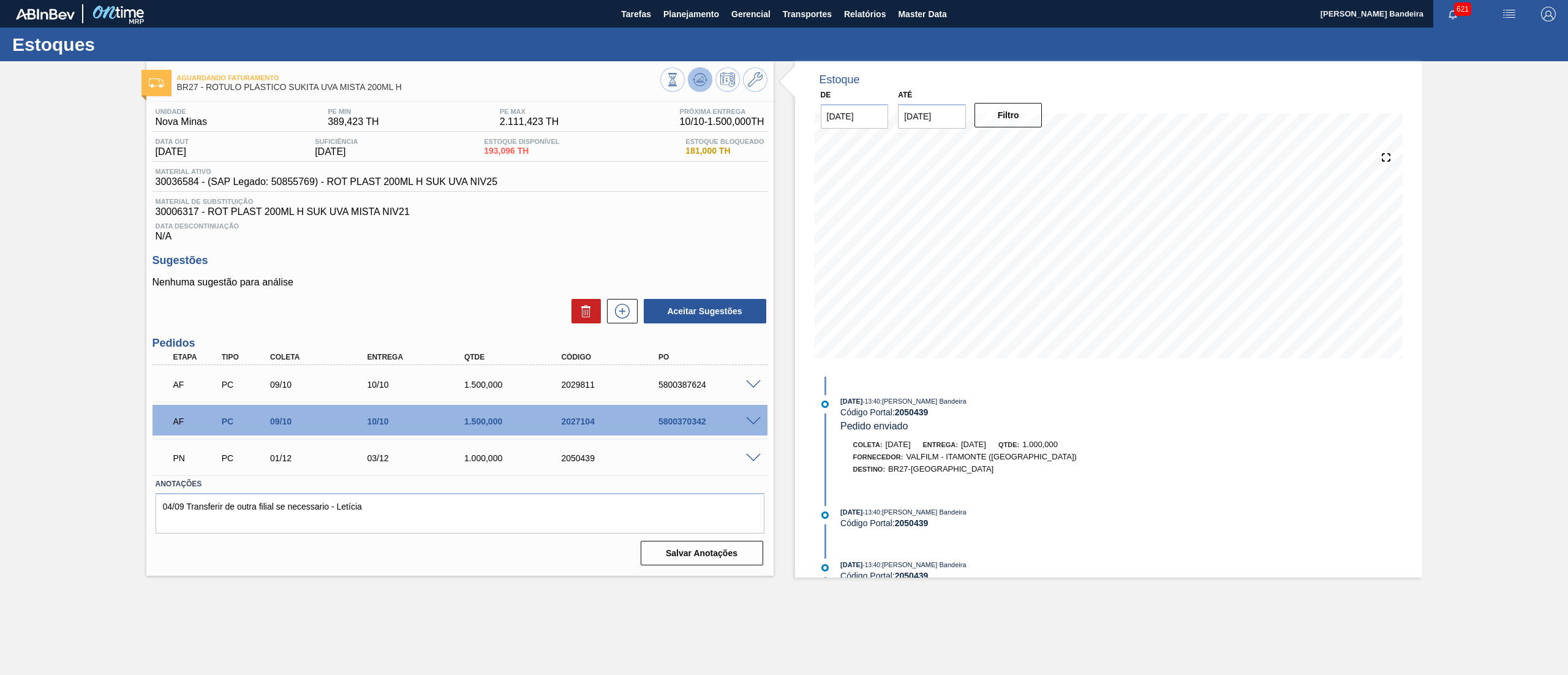
click at [694, 71] on button at bounding box center [700, 79] width 24 height 24
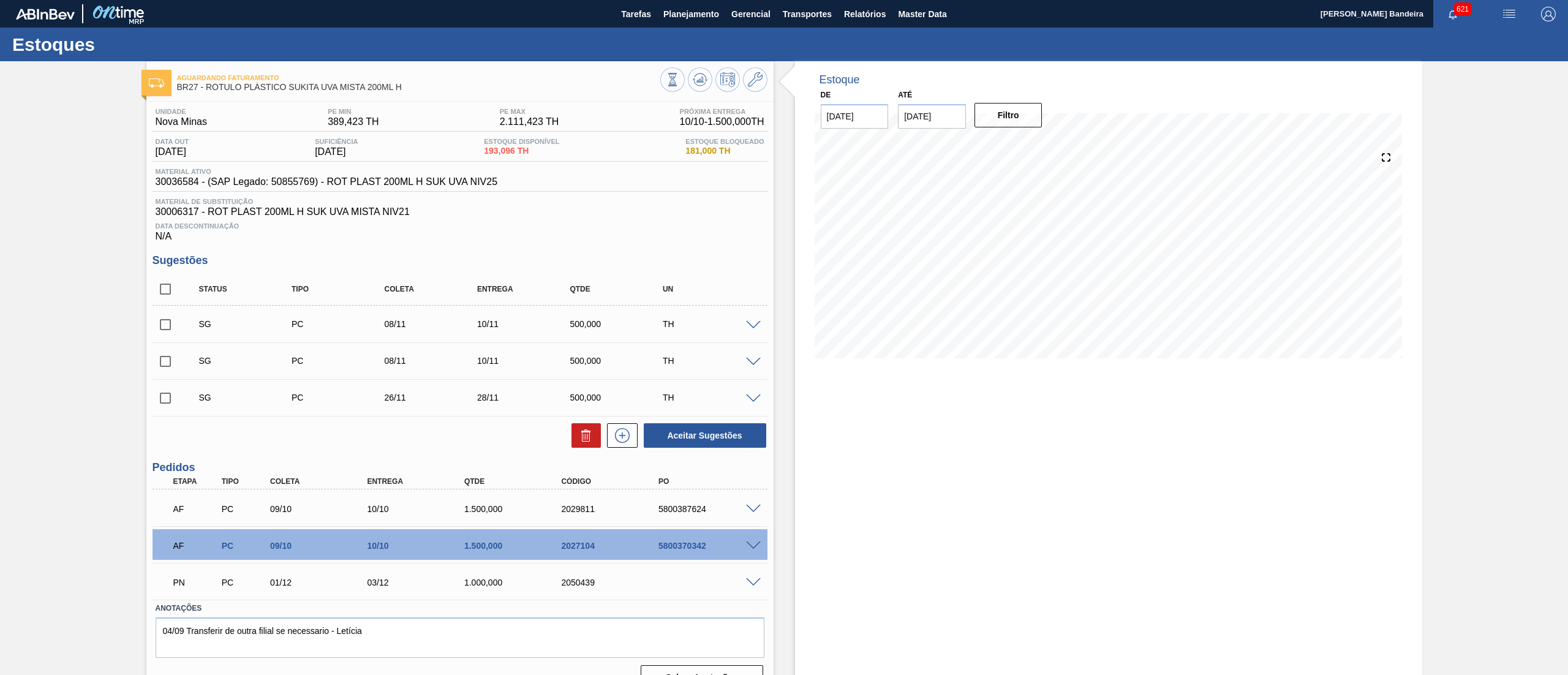
click at [950, 116] on input "[DATE]" at bounding box center [932, 116] width 68 height 24
click at [1089, 530] on div "Estoque De 09/10/2025 Até 23/10/2025 Next Month outubro 2025 dom seg ter qua qu…" at bounding box center [1109, 380] width 627 height 639
click at [672, 16] on span "Planejamento" at bounding box center [691, 14] width 56 height 15
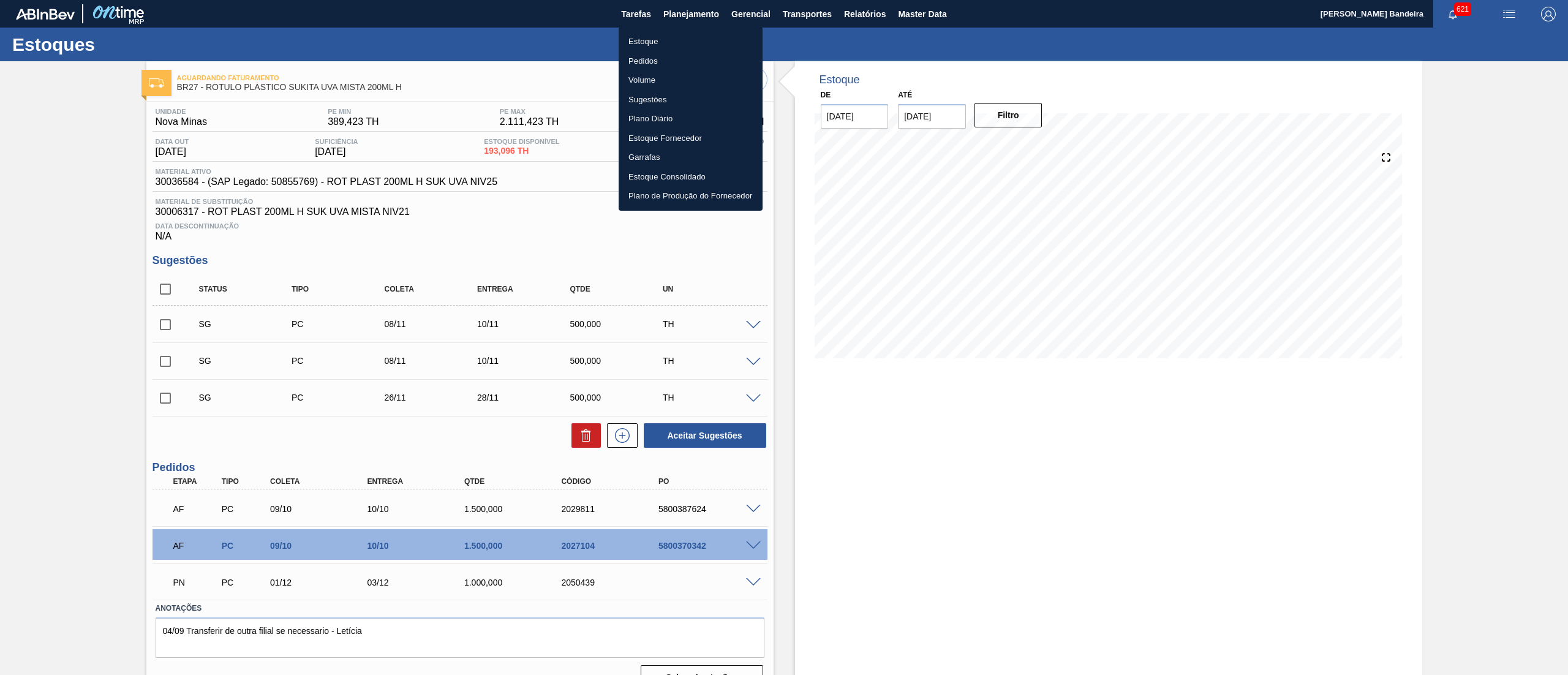
click at [664, 59] on li "Pedidos" at bounding box center [691, 61] width 144 height 19
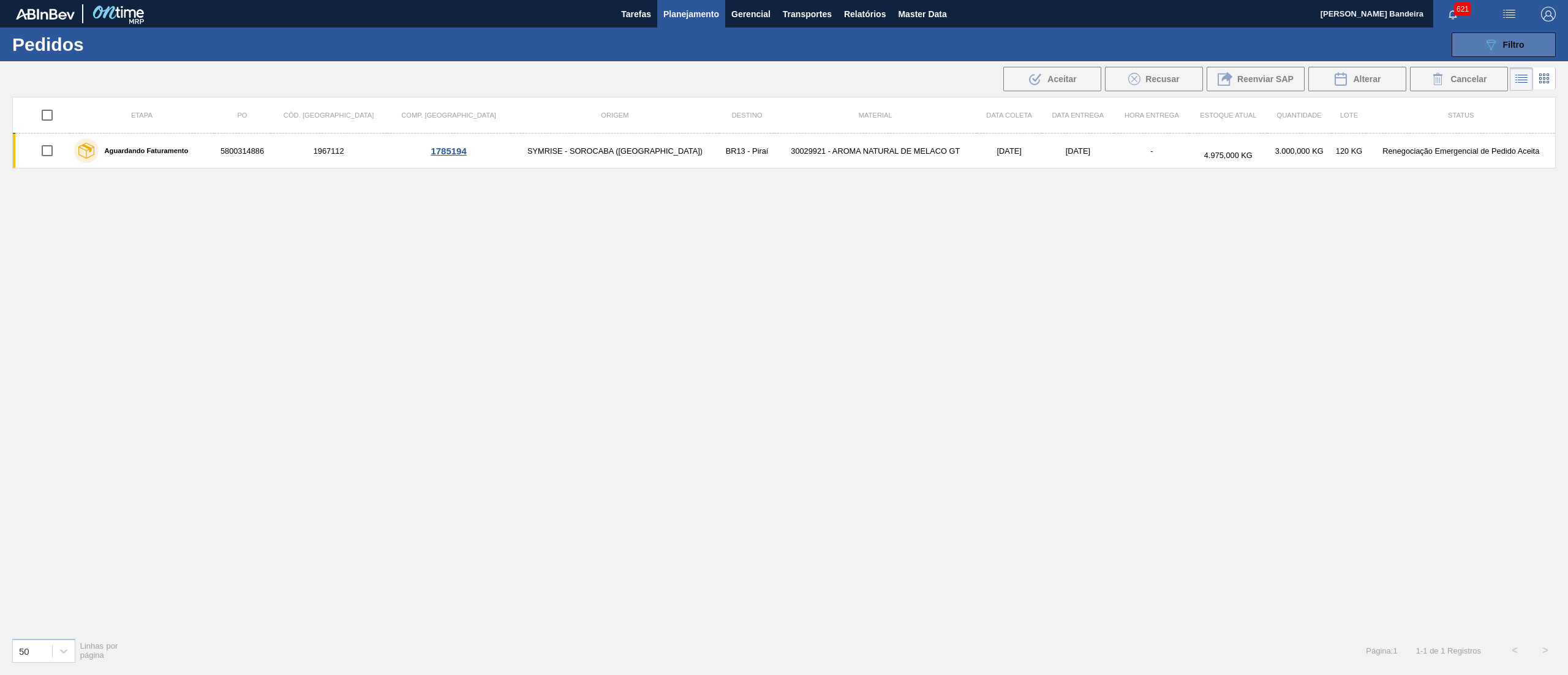
click at [1478, 48] on button "089F7B8B-B2A5-4AFE-B5C0-19BA573D28AC Filtro" at bounding box center [1504, 44] width 104 height 24
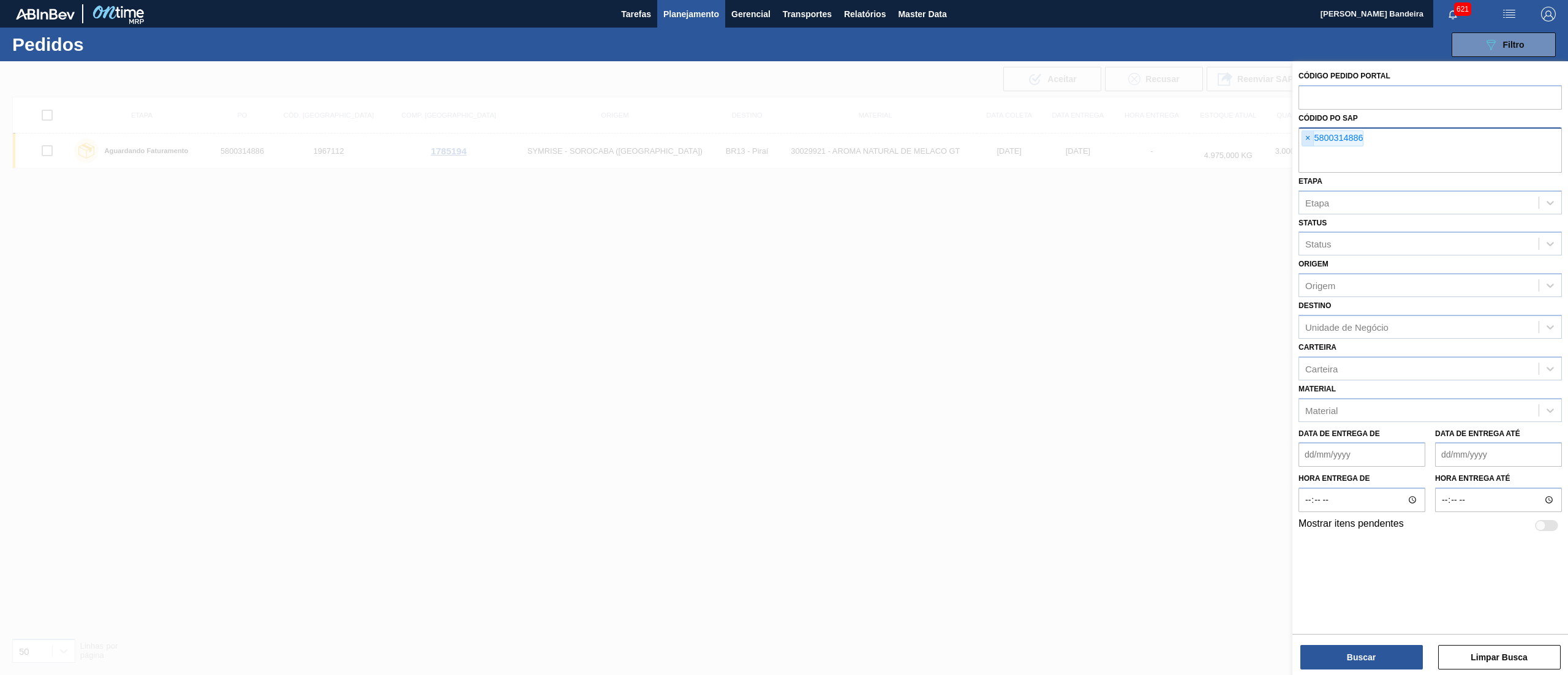
click at [1313, 135] on span "×" at bounding box center [1308, 138] width 12 height 15
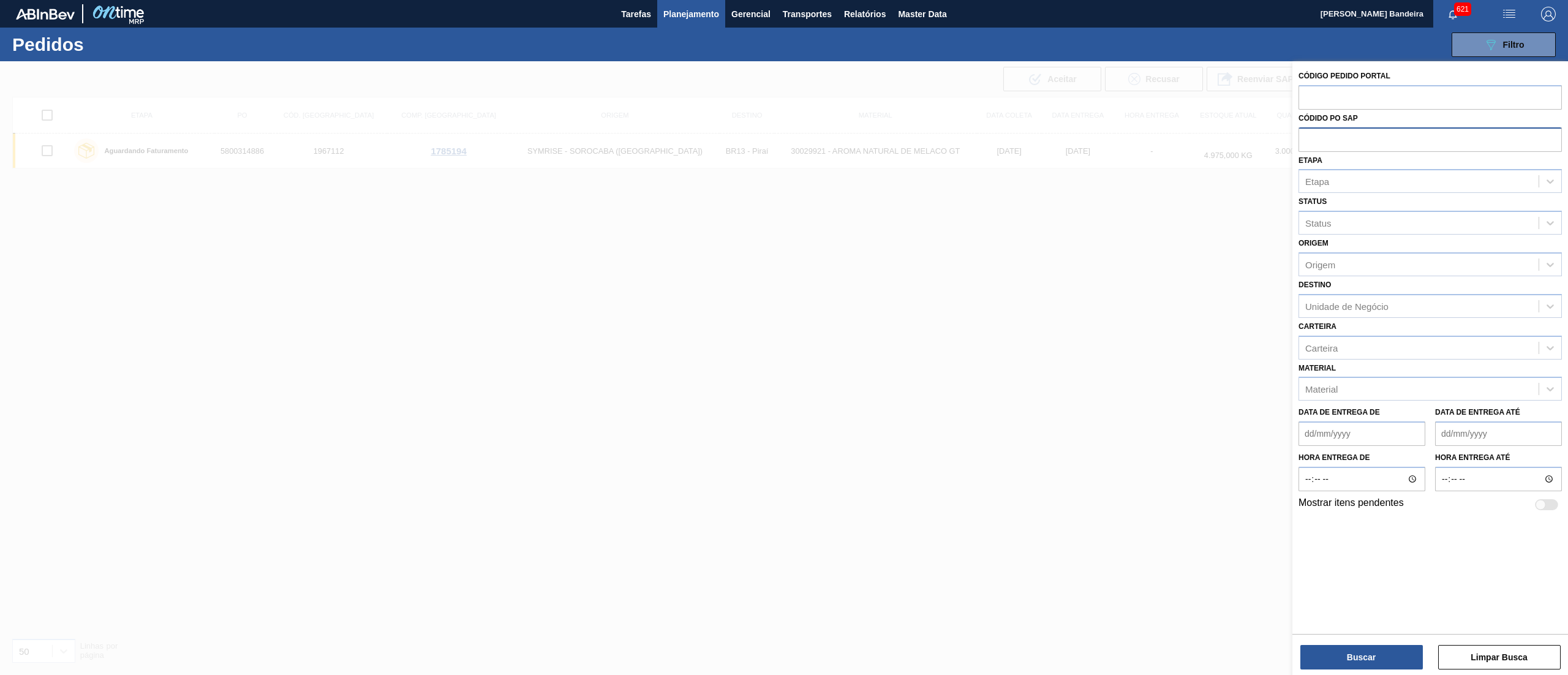
paste input "5800389742"
type input "5800389742"
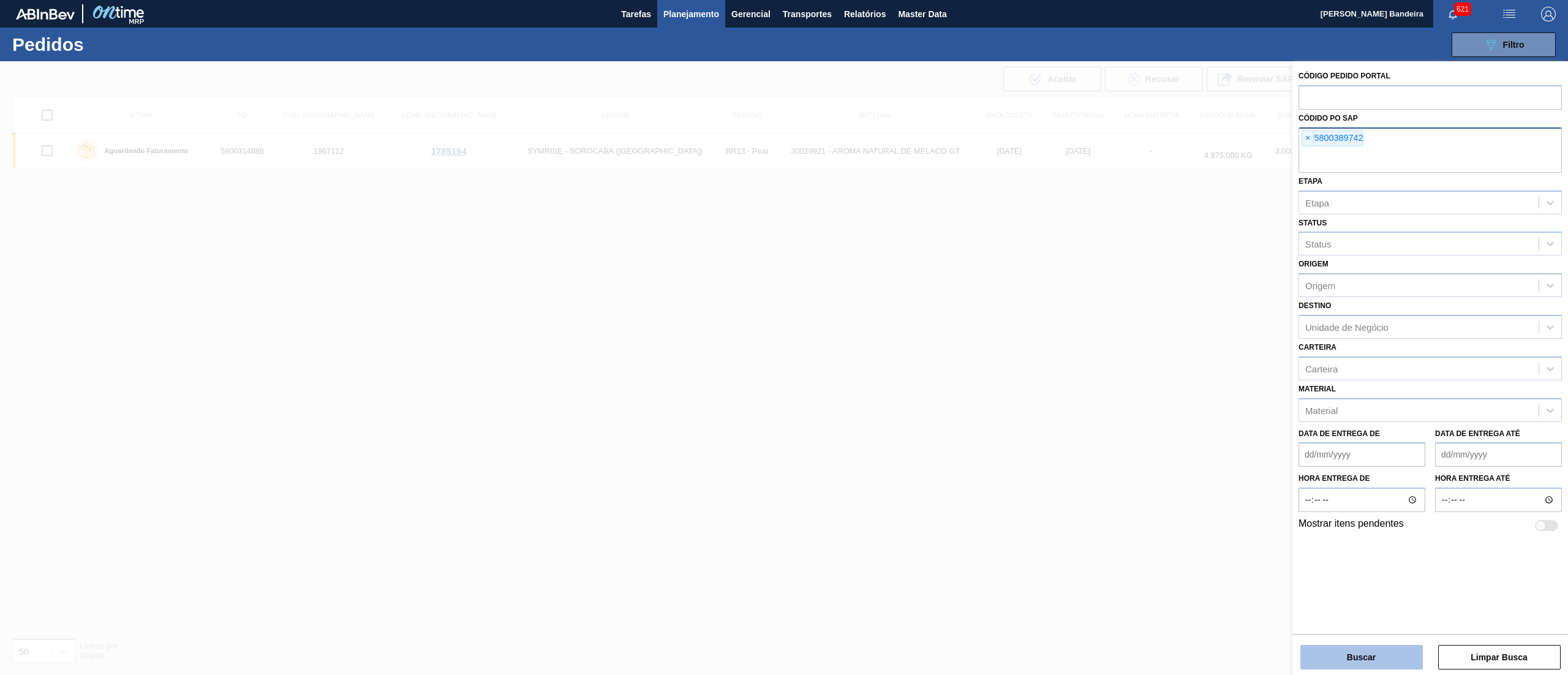
click at [1319, 652] on button "Buscar" at bounding box center [1362, 657] width 123 height 24
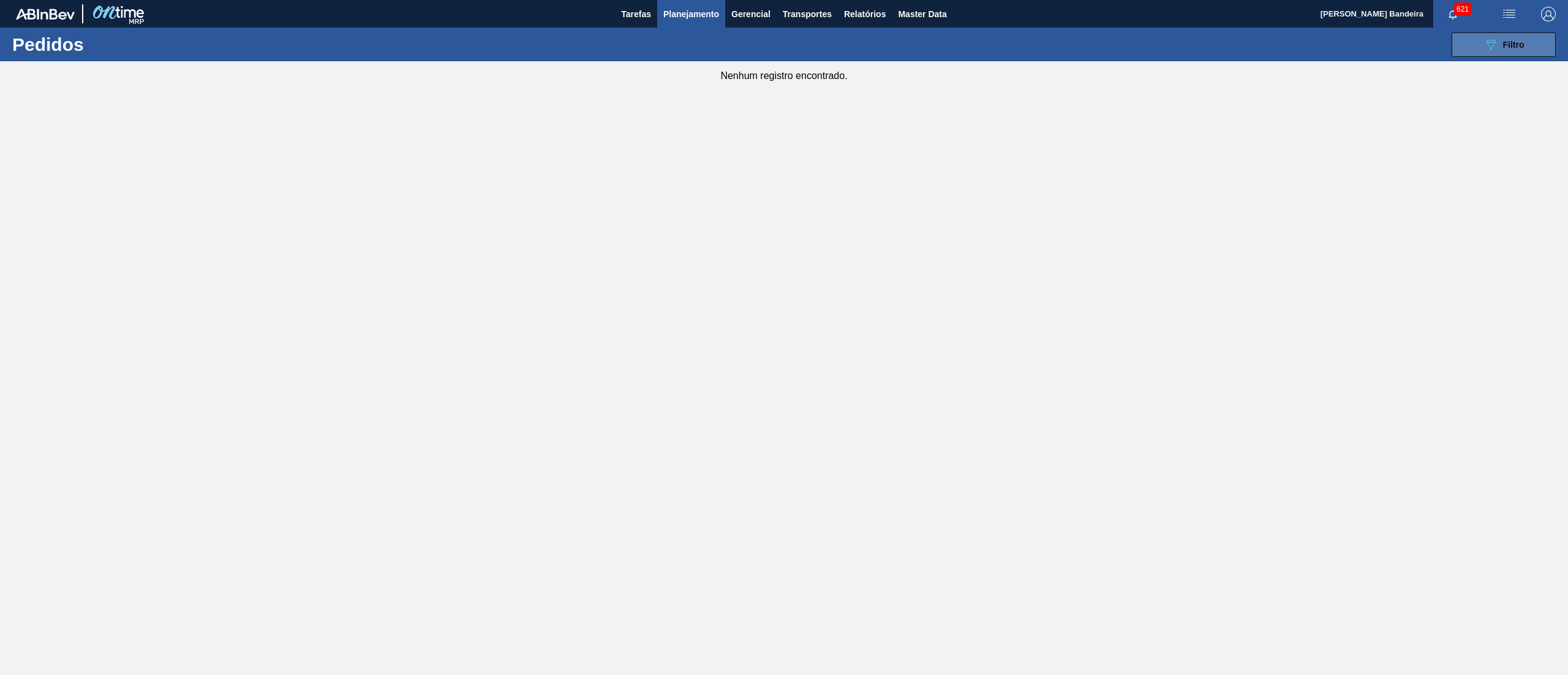
click at [1484, 41] on icon "089F7B8B-B2A5-4AFE-B5C0-19BA573D28AC" at bounding box center [1490, 44] width 15 height 15
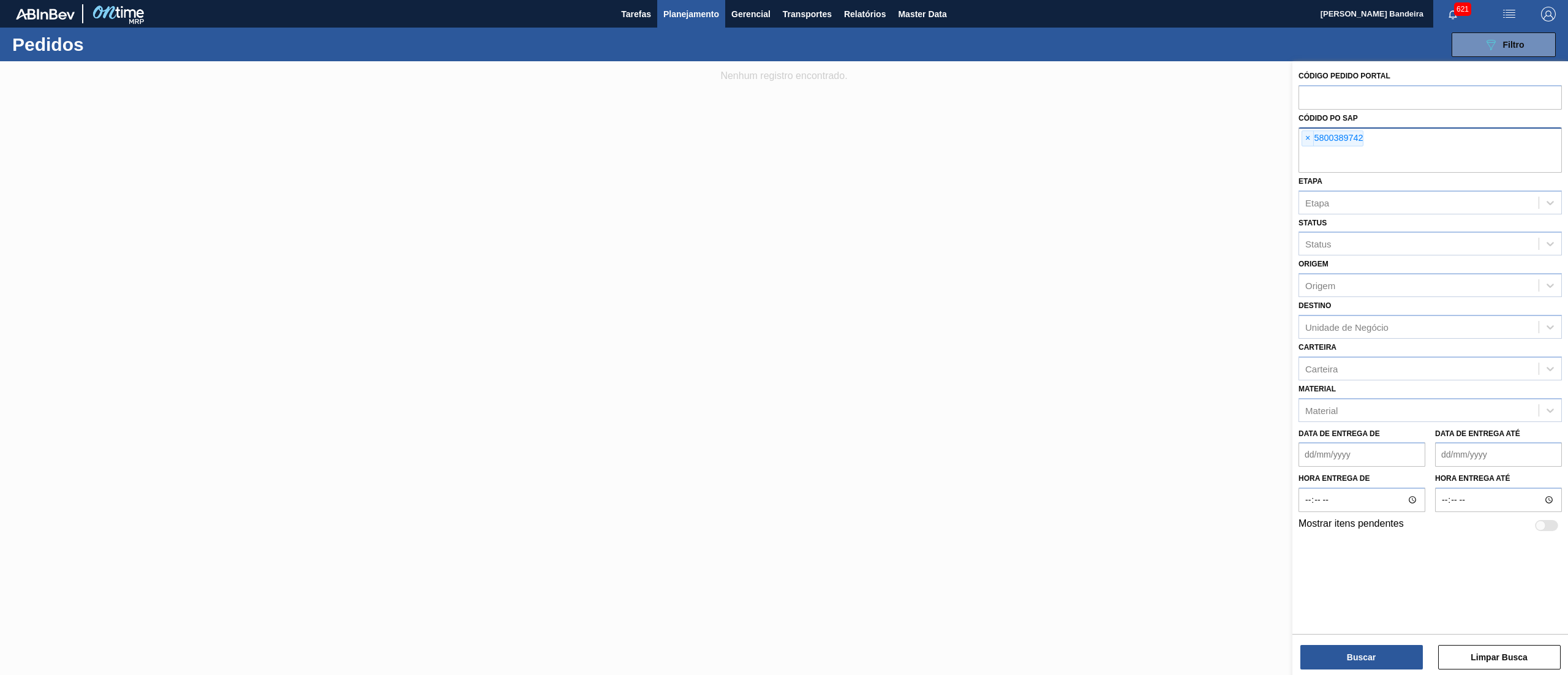
click at [1302, 141] on div "× 5800389742" at bounding box center [1333, 138] width 62 height 16
click at [1308, 141] on span "×" at bounding box center [1308, 138] width 12 height 15
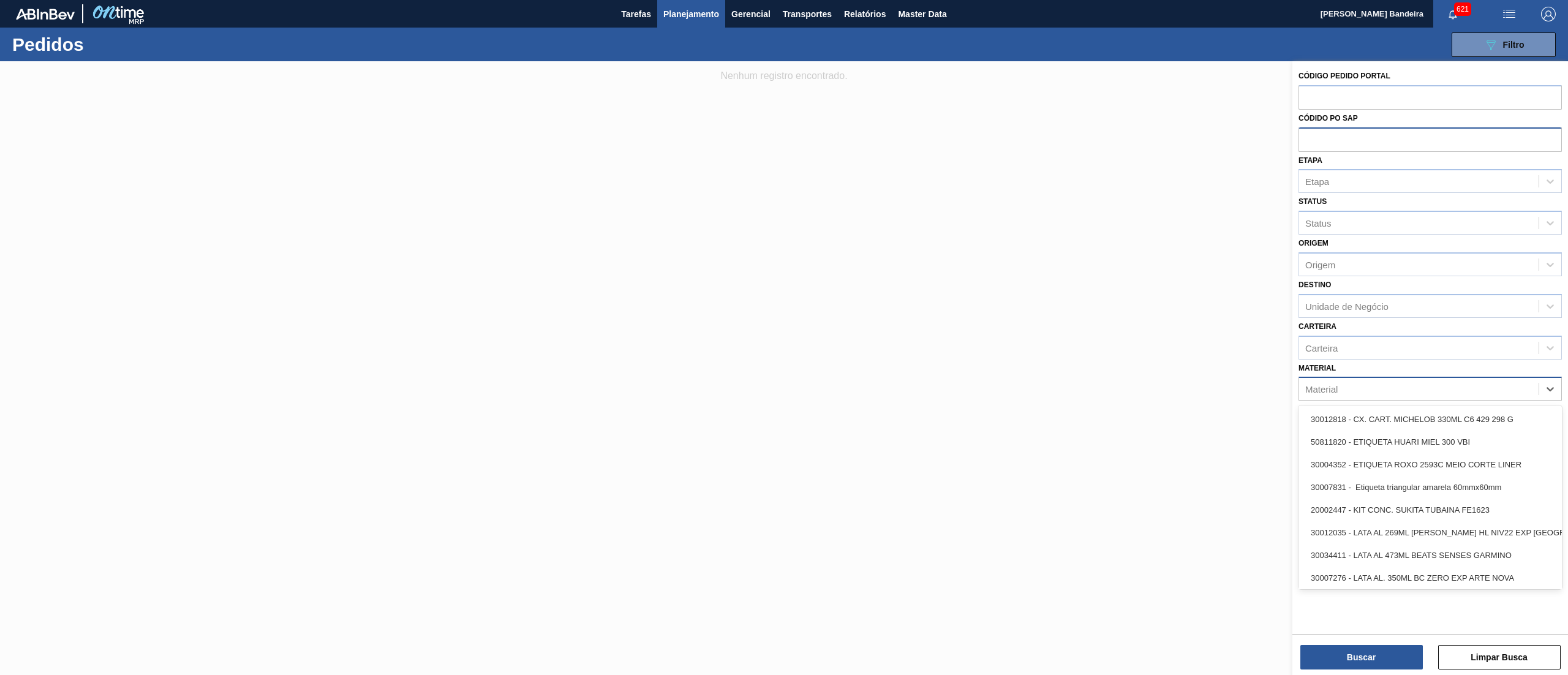
click at [1362, 386] on div "Material" at bounding box center [1419, 390] width 240 height 18
paste input "30031247"
type input "30031247"
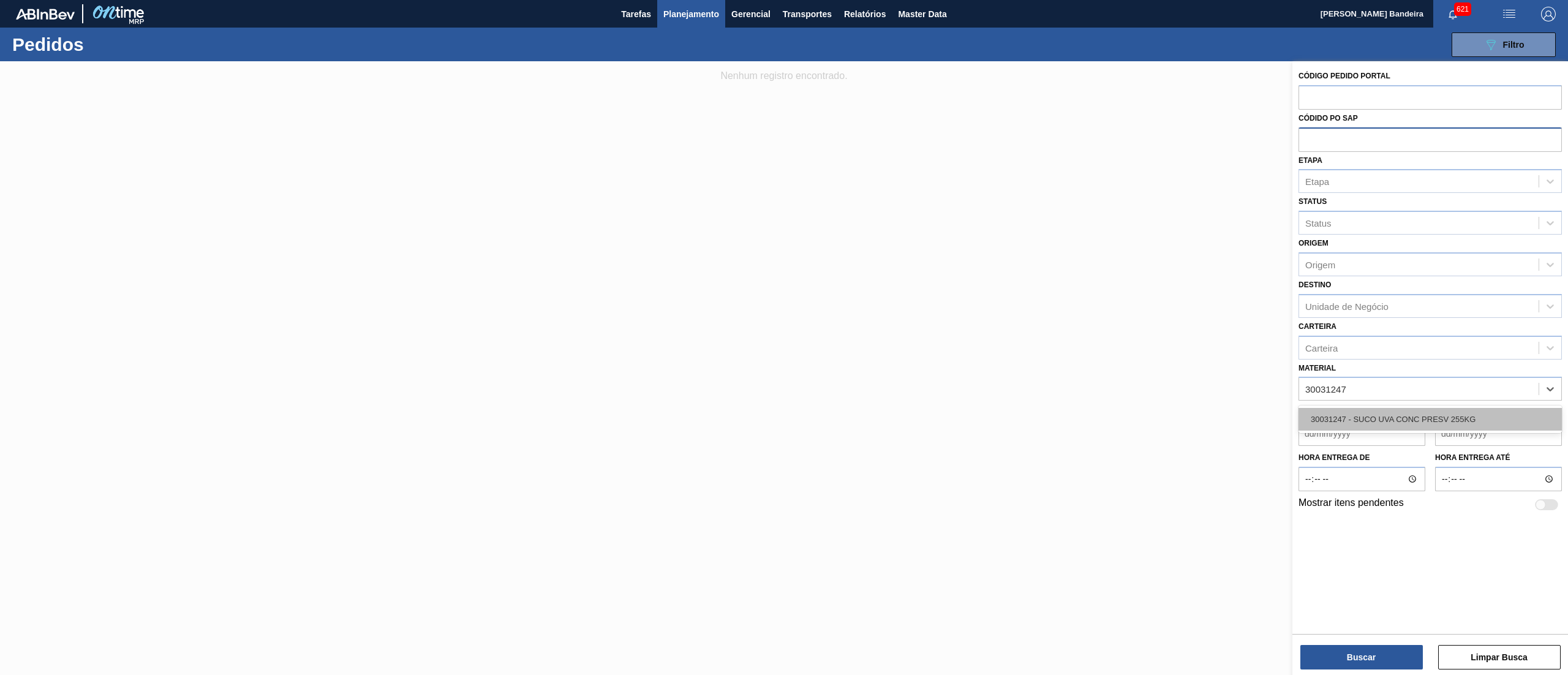
click at [1362, 416] on div "30031247 - SUCO UVA CONC PRESV 255KG" at bounding box center [1430, 419] width 264 height 23
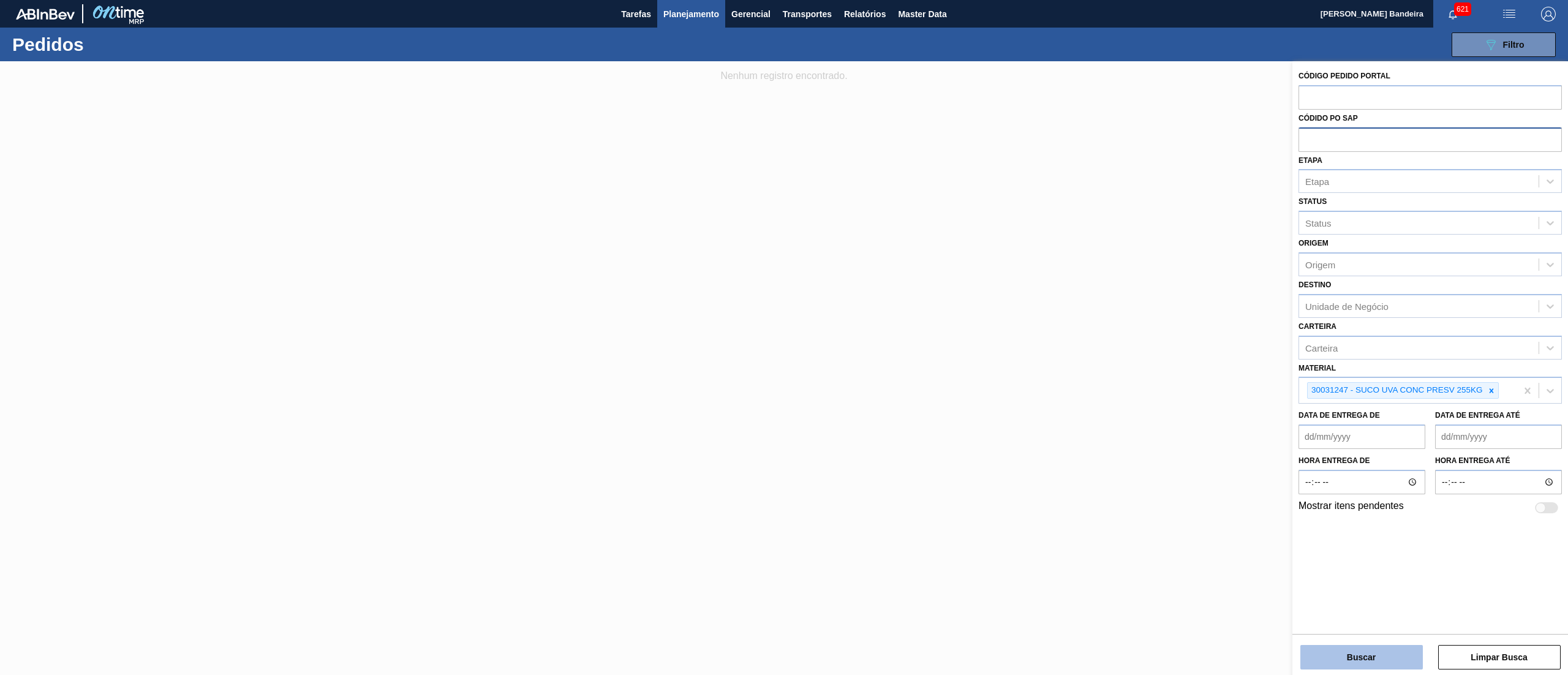
click at [1333, 668] on button "Buscar" at bounding box center [1362, 657] width 123 height 24
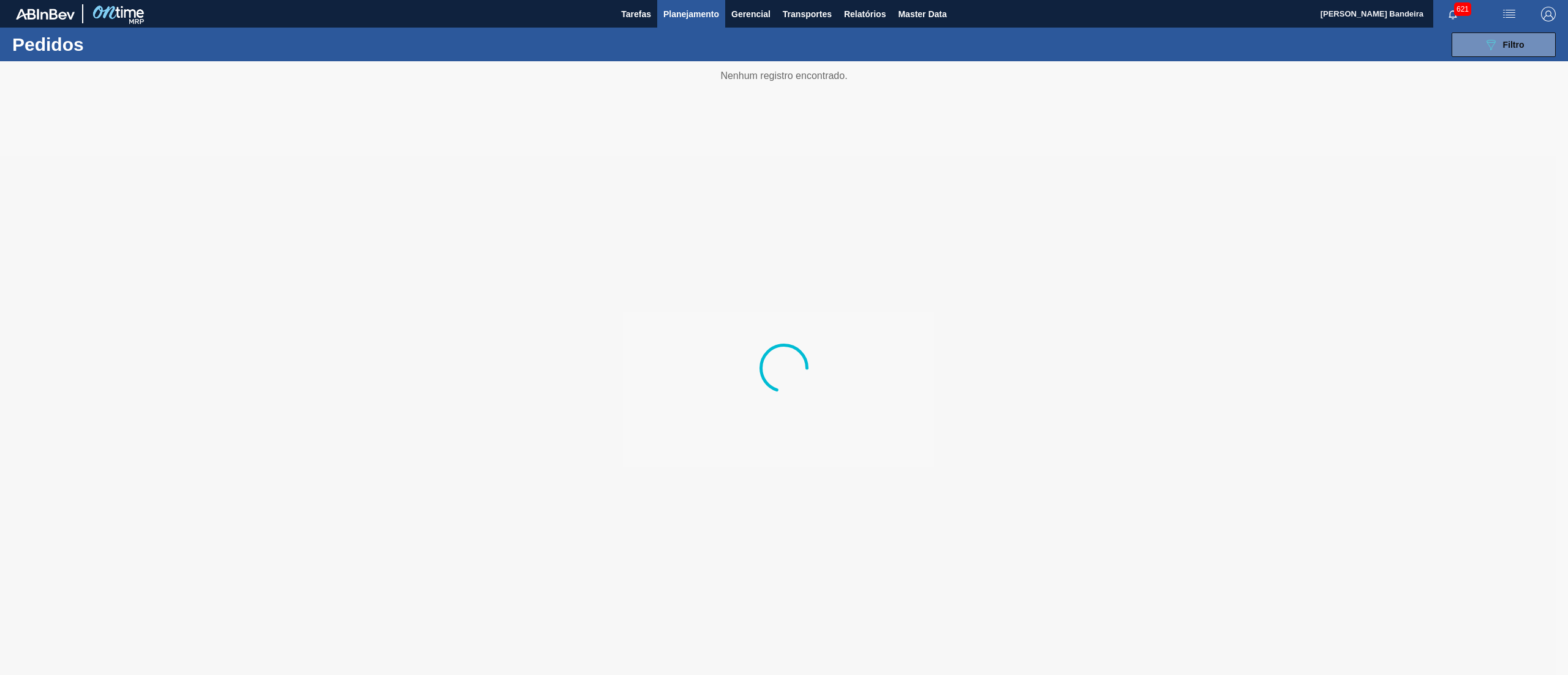
click at [683, 12] on span "Planejamento" at bounding box center [691, 14] width 56 height 15
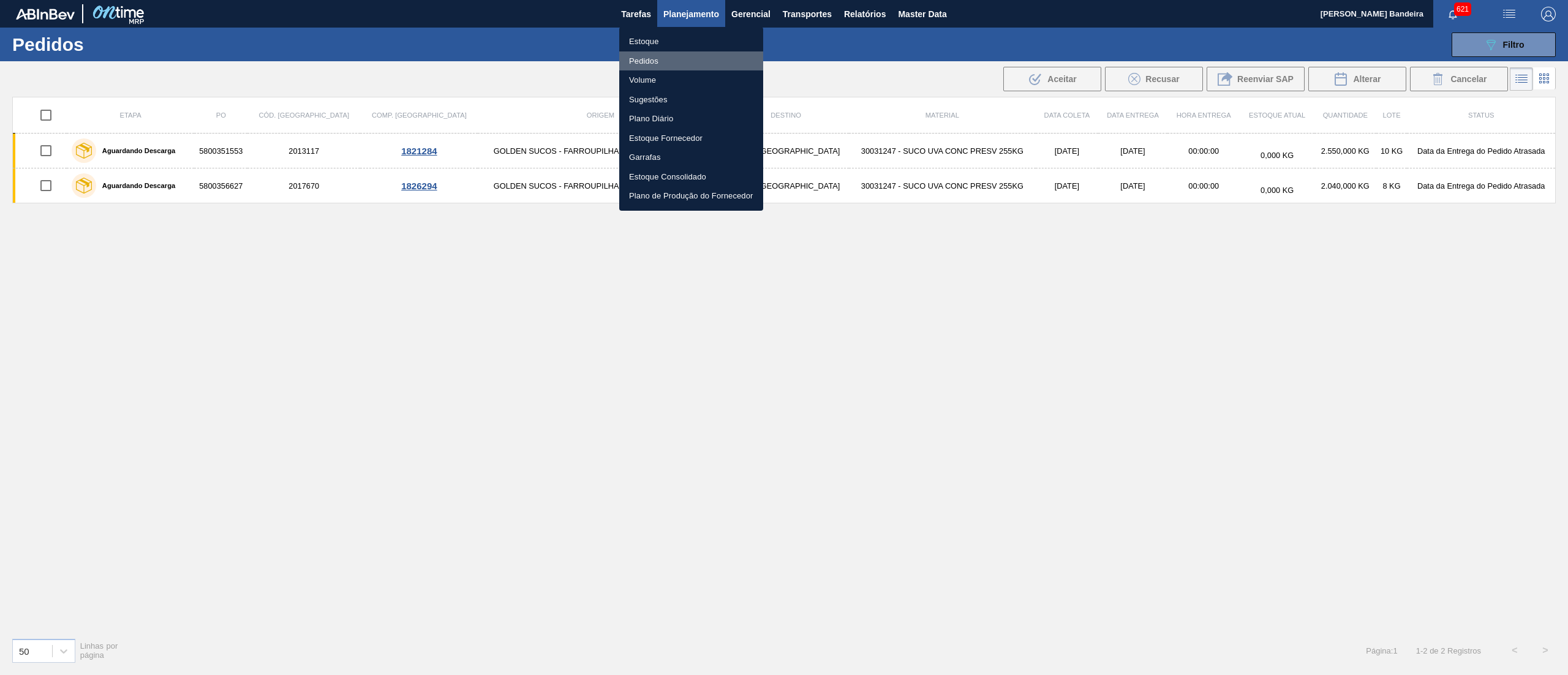
click at [672, 51] on li "Pedidos" at bounding box center [692, 61] width 144 height 19
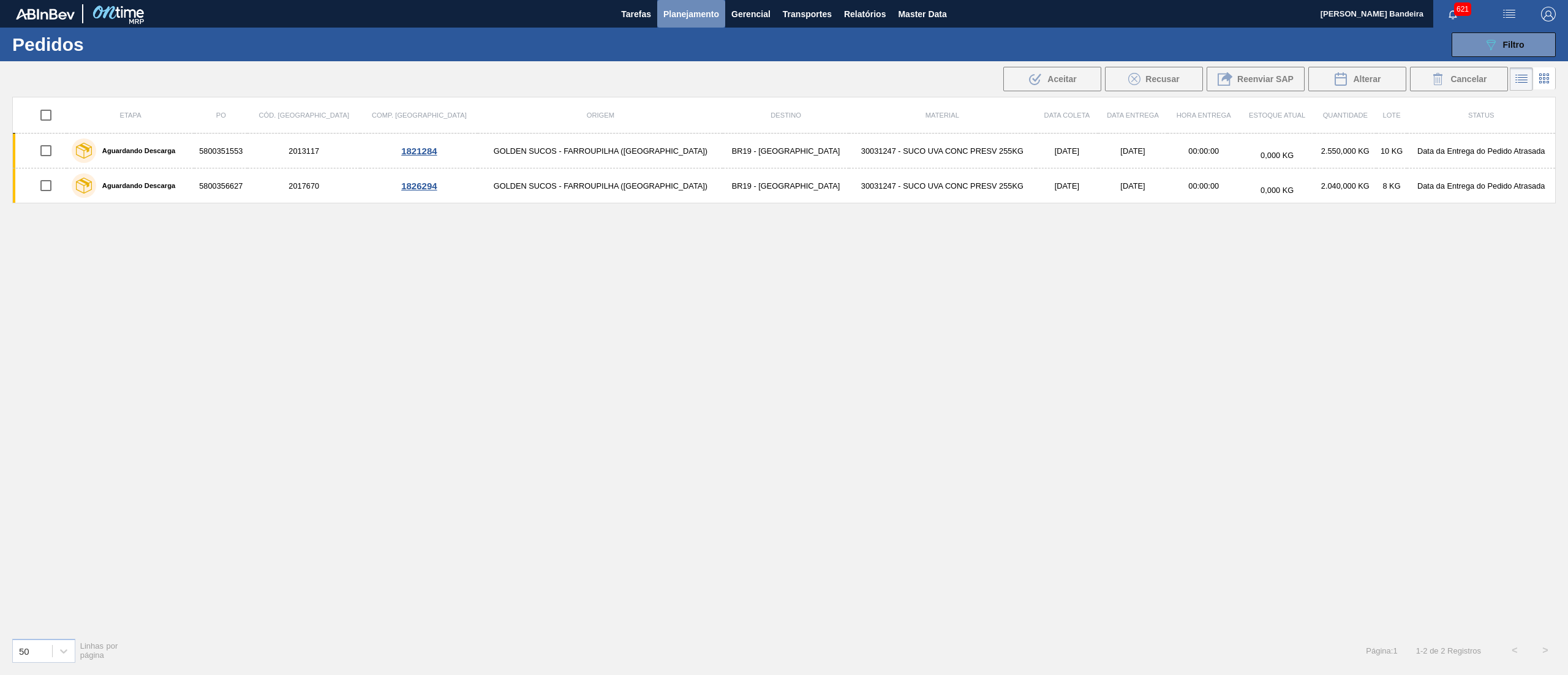
click at [690, 13] on span "Planejamento" at bounding box center [691, 14] width 56 height 15
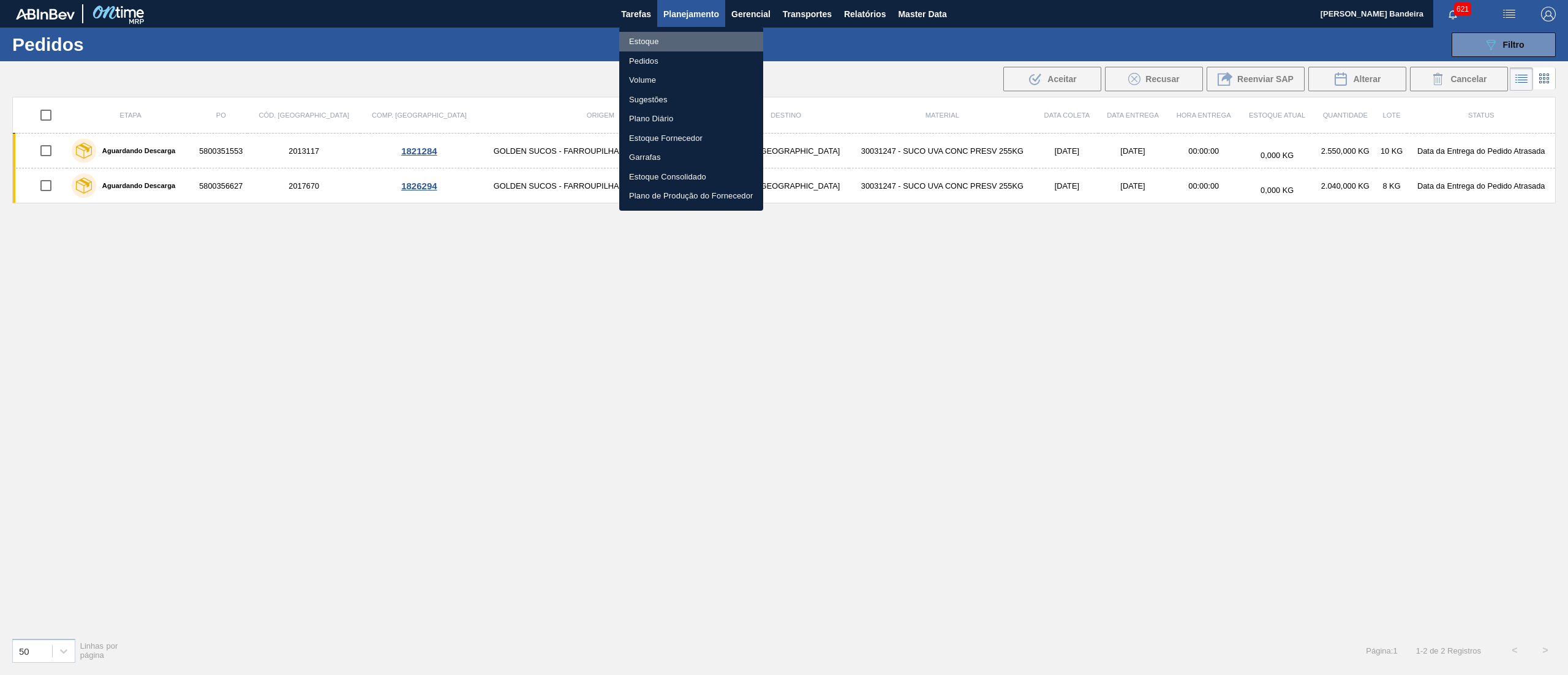
click at [690, 38] on li "Estoque" at bounding box center [692, 42] width 144 height 19
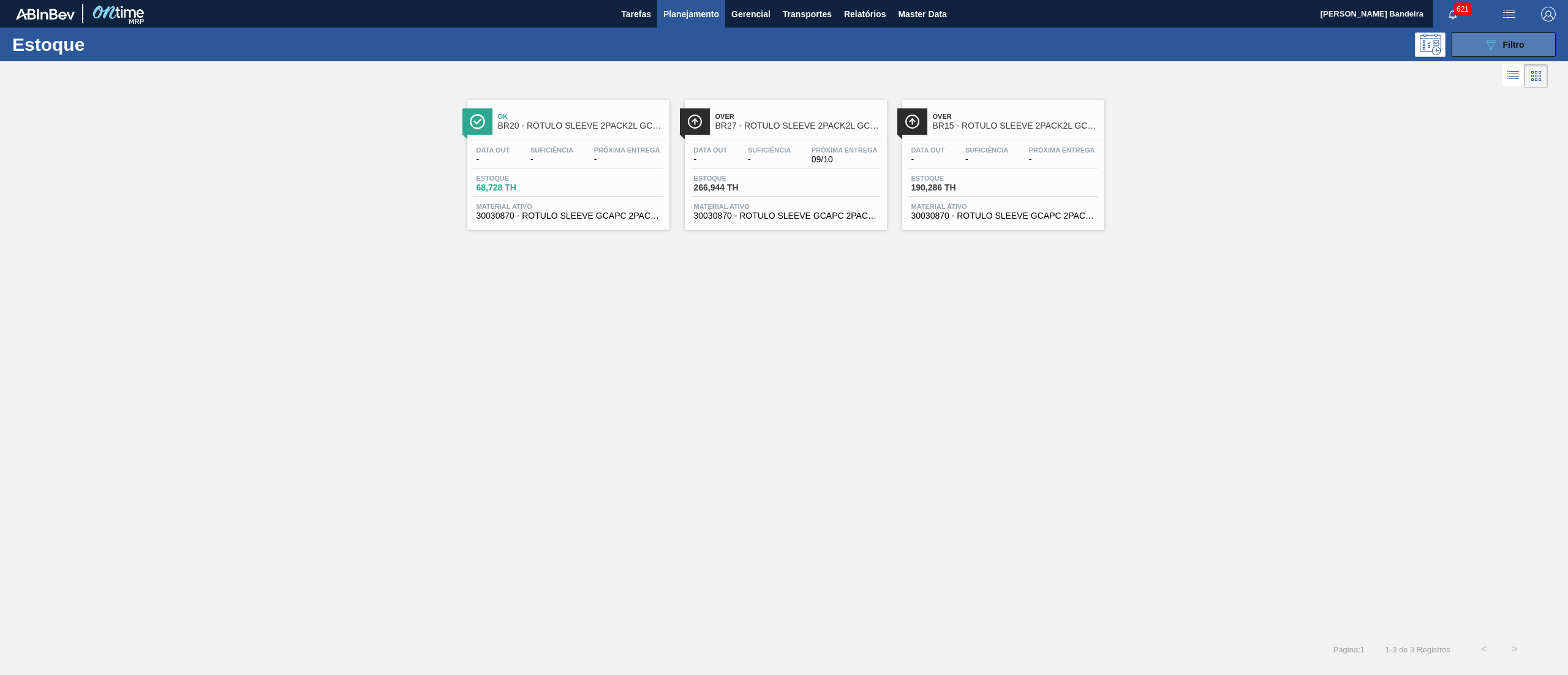
click at [1481, 40] on button "089F7B8B-B2A5-4AFE-B5C0-19BA573D28AC Filtro" at bounding box center [1504, 44] width 104 height 24
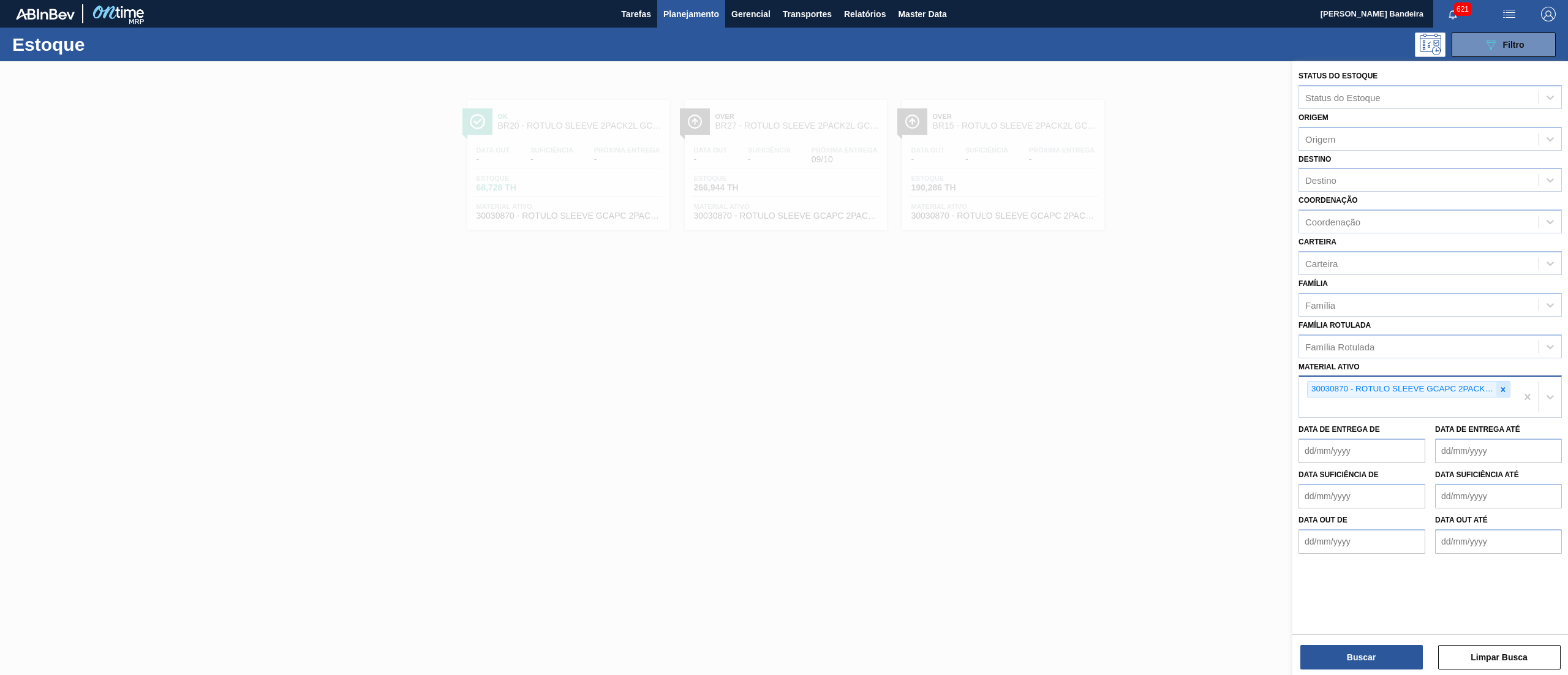
click at [1506, 390] on icon at bounding box center [1503, 390] width 8 height 8
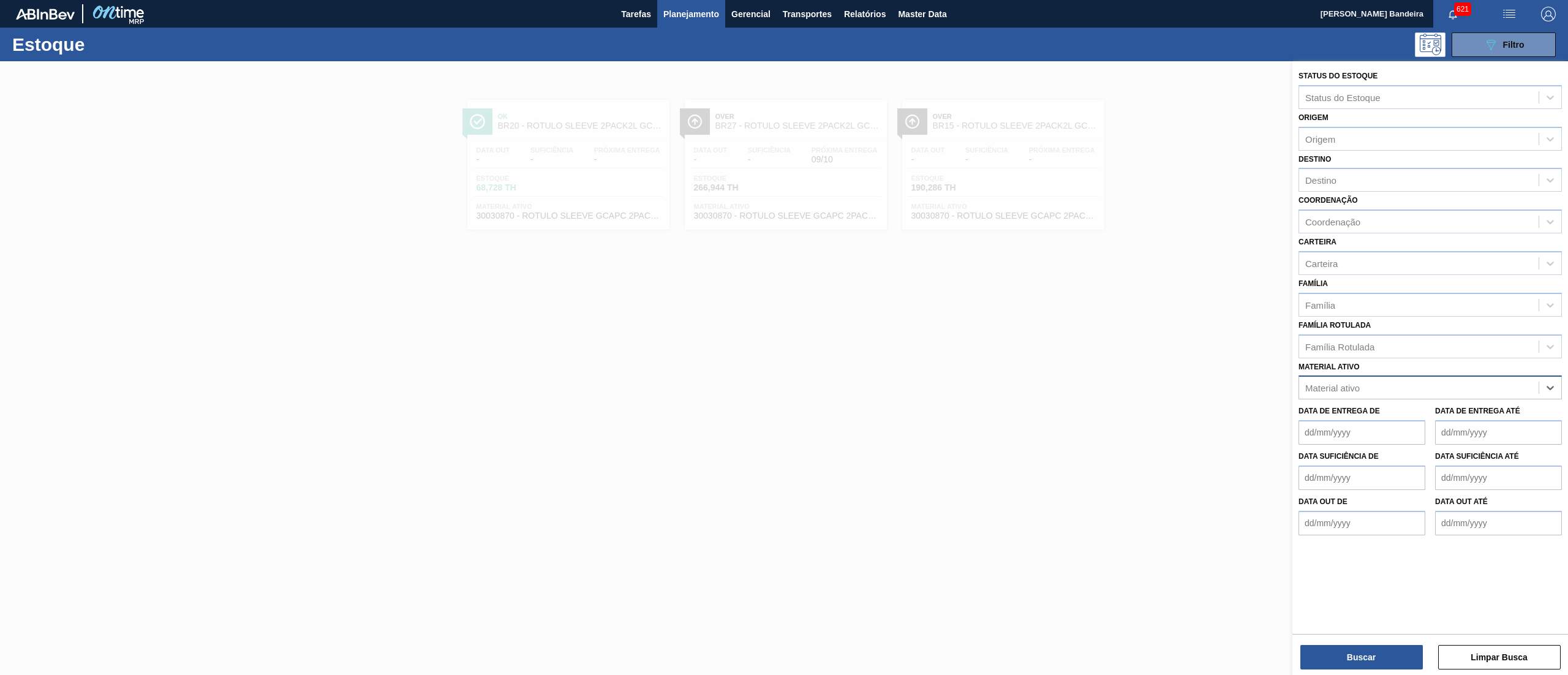
paste ativo "30031247"
type ativo "30031247"
click at [1488, 414] on div "30031247 - SUCO UVA CONC PRESV 255KG" at bounding box center [1430, 418] width 264 height 23
click at [1398, 649] on button "Buscar" at bounding box center [1362, 657] width 123 height 24
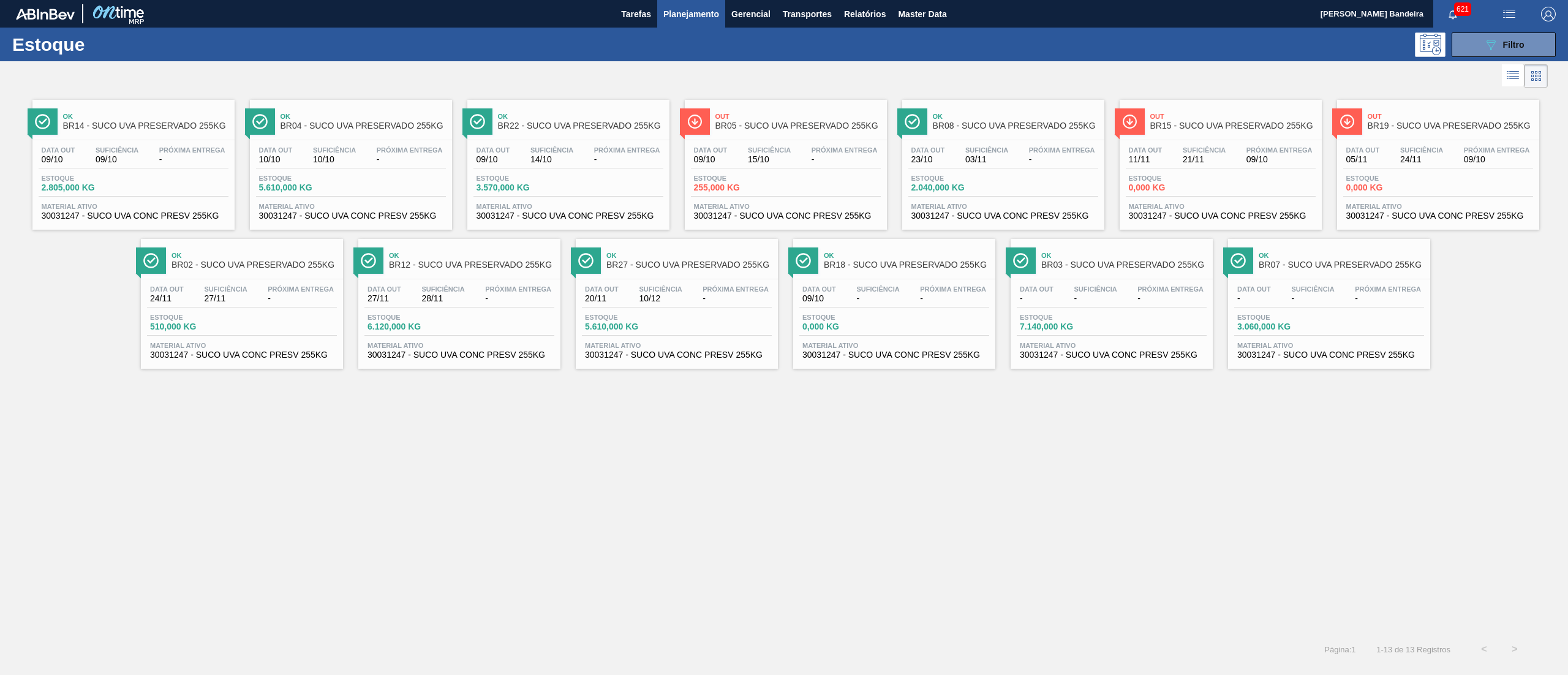
click at [1299, 358] on span "30031247 - SUCO UVA CONC PRESV 255KG" at bounding box center [1329, 354] width 183 height 9
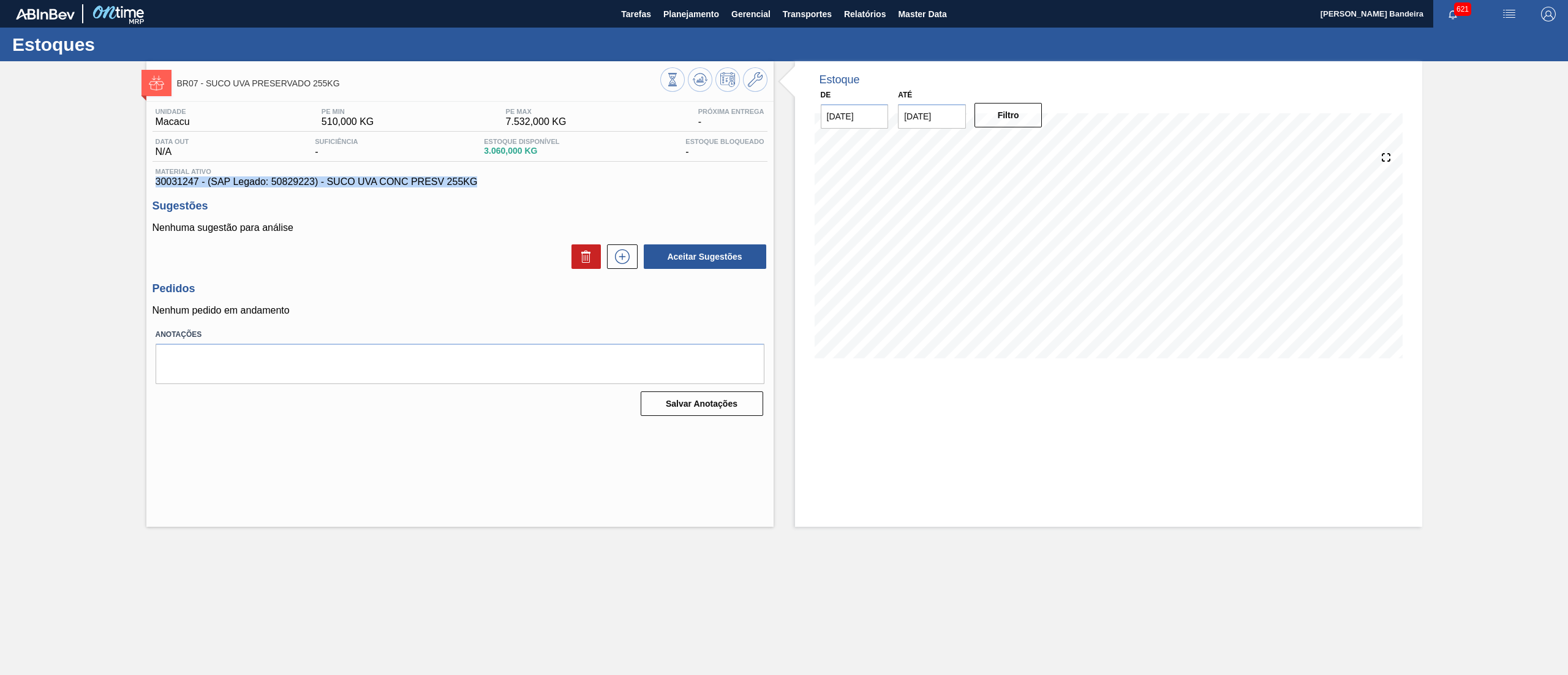
drag, startPoint x: 490, startPoint y: 181, endPoint x: 133, endPoint y: 177, distance: 357.0
click at [133, 177] on div "BR07 - SUCO UVA PRESERVADO 255KG Unidade Macacu PE MIN 510,000 KG PE MAX 7.532,…" at bounding box center [784, 294] width 1568 height 466
copy span "30031247 - (SAP Legado: 50829223) - SUCO UVA CONC PRESV 255KG"
click at [249, 232] on p "Nenhuma sugestão para análise" at bounding box center [460, 228] width 615 height 11
drag, startPoint x: 152, startPoint y: 181, endPoint x: 197, endPoint y: 186, distance: 45.3
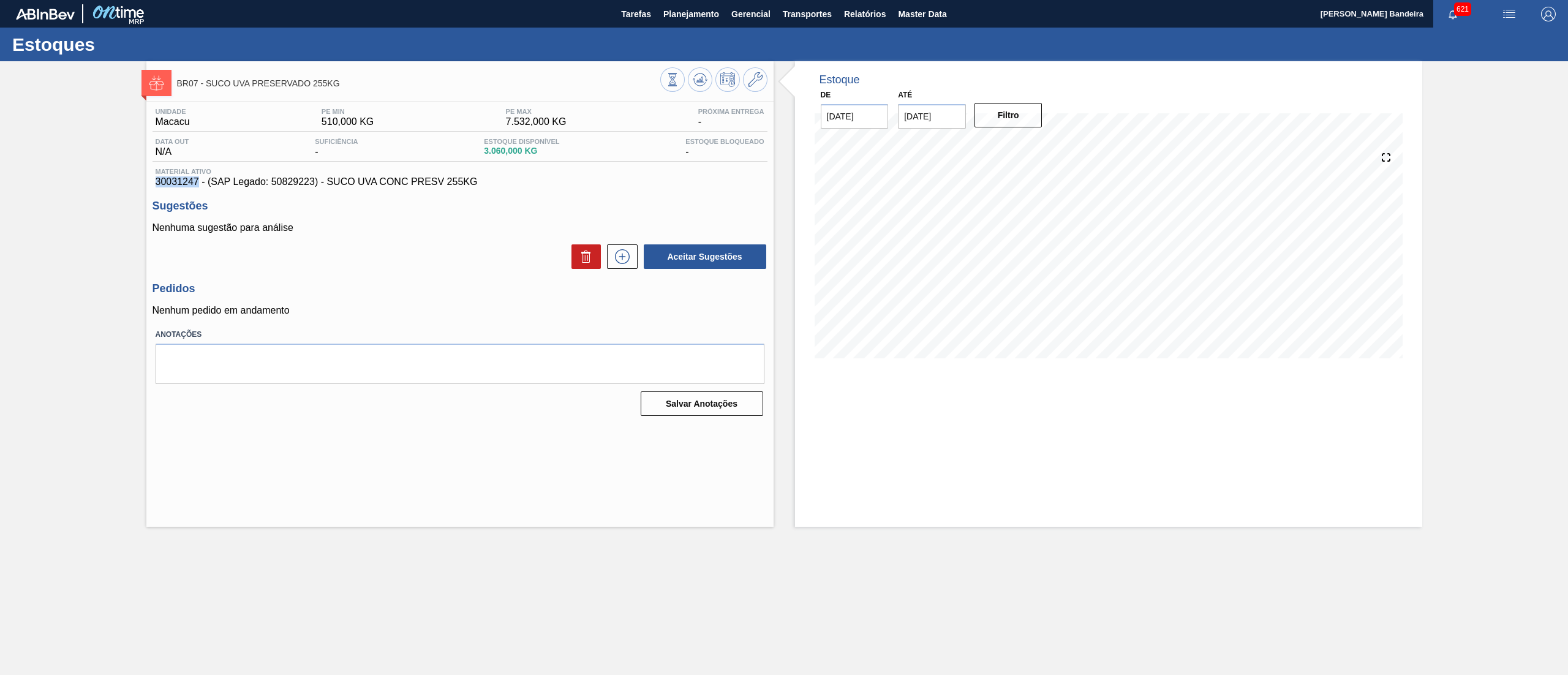
click at [197, 186] on div "Material ativo 30031247 - (SAP Legado: 50829223) - SUCO UVA CONC PRESV 255KG" at bounding box center [460, 177] width 615 height 19
copy span "30031247"
drag, startPoint x: 480, startPoint y: 183, endPoint x: 147, endPoint y: 181, distance: 333.0
click at [147, 181] on div "Unidade Macacu PE MIN 510,000 KG PE MAX 7.532,000 KG Próxima Entrega - Data out…" at bounding box center [460, 261] width 627 height 318
copy span "30031247 - (SAP Legado: 50829223) - SUCO UVA CONC PRESV 255KG"
